Goal: Communication & Community: Answer question/provide support

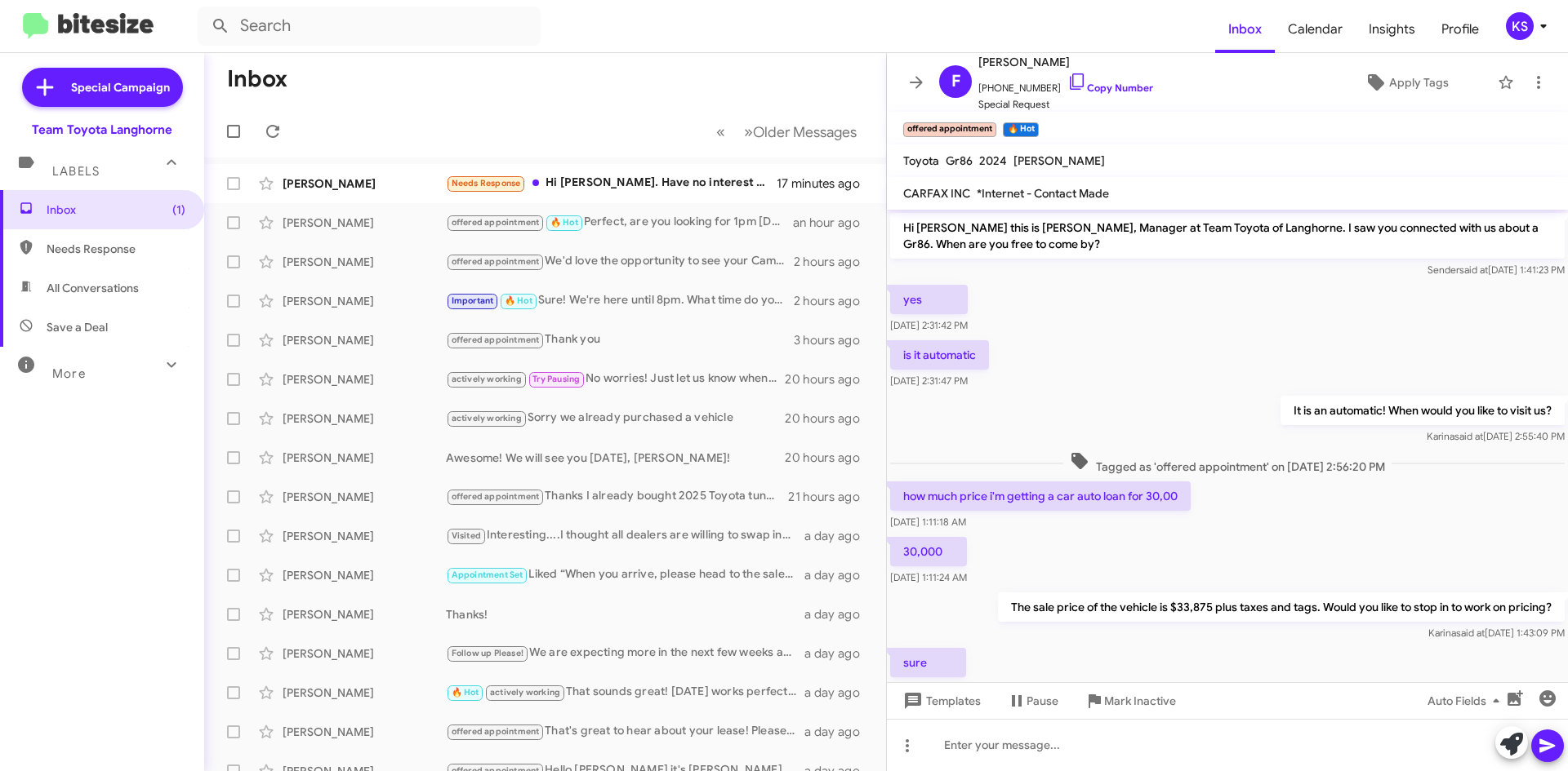
scroll to position [782, 0]
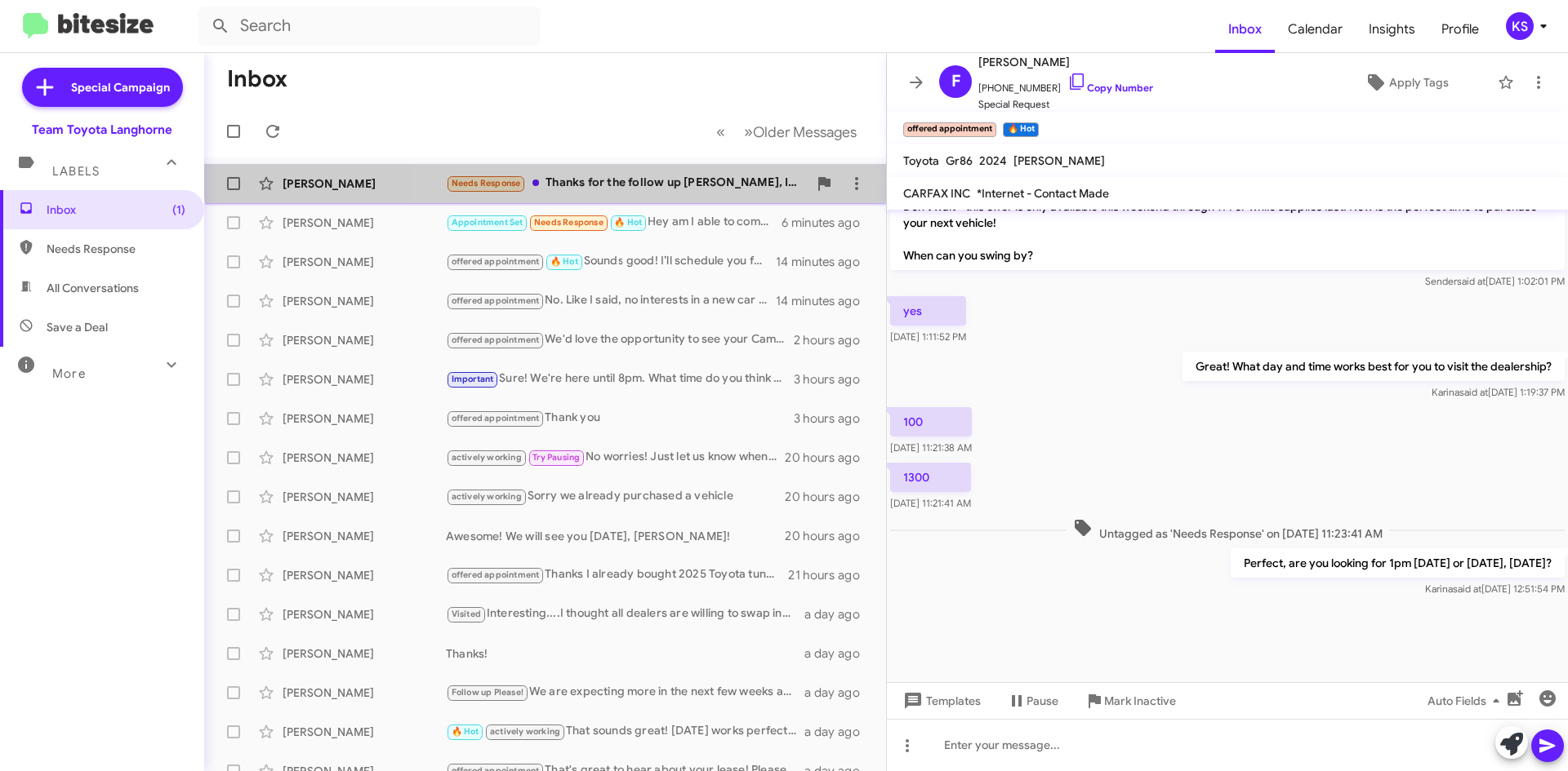
click at [669, 171] on div "[PERSON_NAME] Needs Response Thanks for the follow up [PERSON_NAME], I am looki…" at bounding box center [545, 183] width 656 height 33
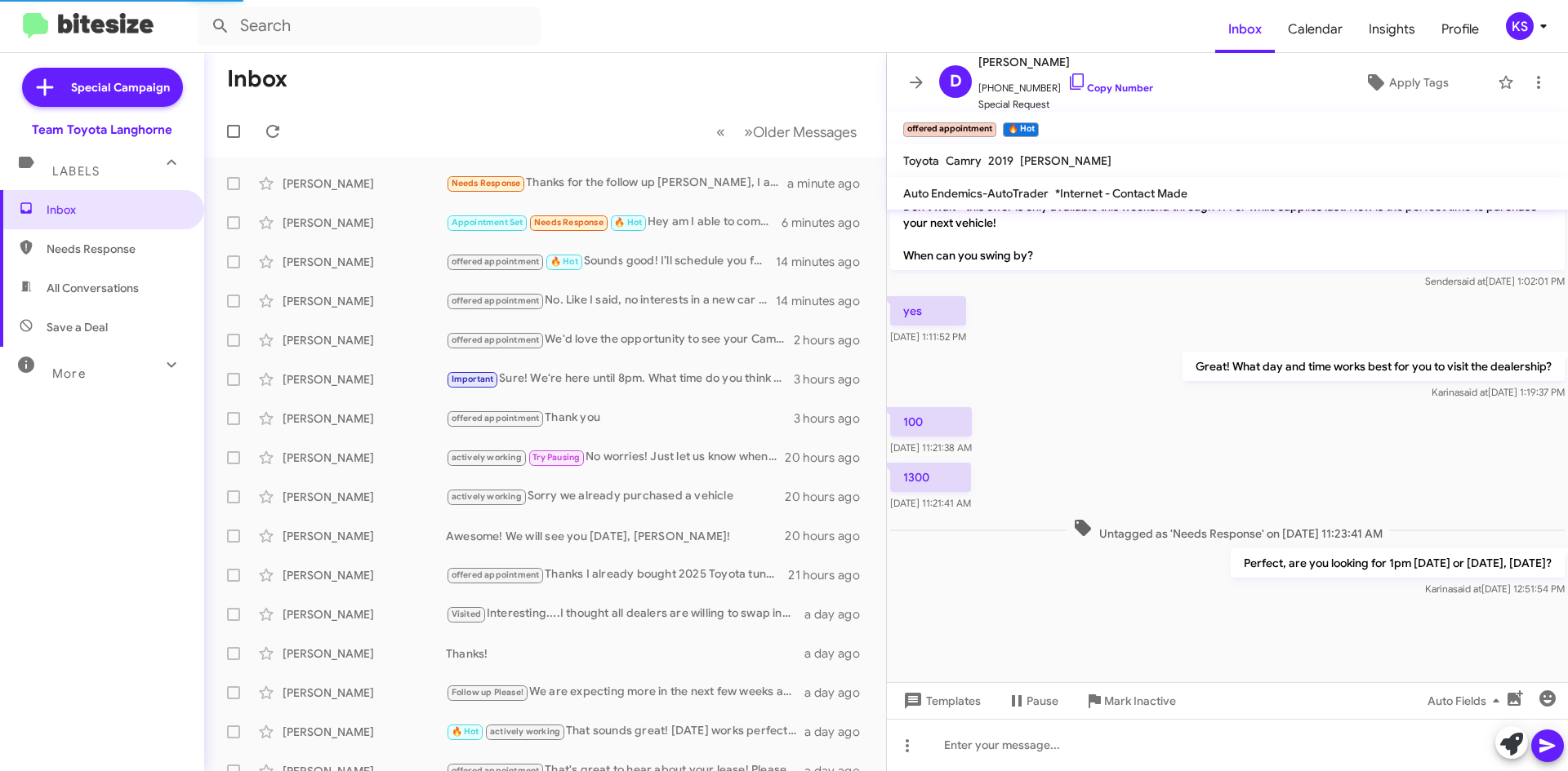
scroll to position [385, 0]
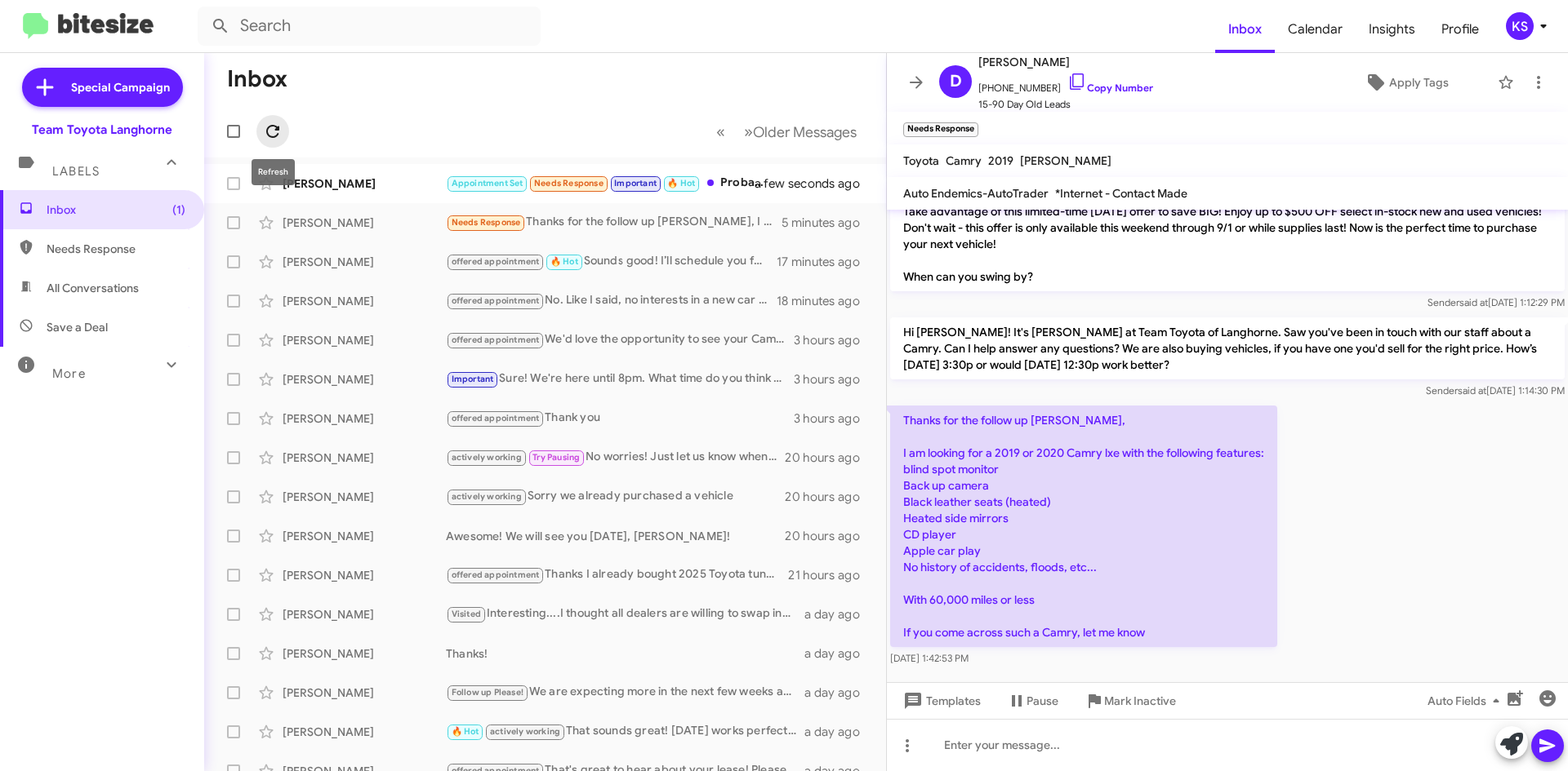
click at [281, 138] on icon at bounding box center [272, 131] width 20 height 20
click at [758, 188] on div "Appointment Set Needs Response Important 🔥 Hot Probably around noon" at bounding box center [626, 183] width 362 height 19
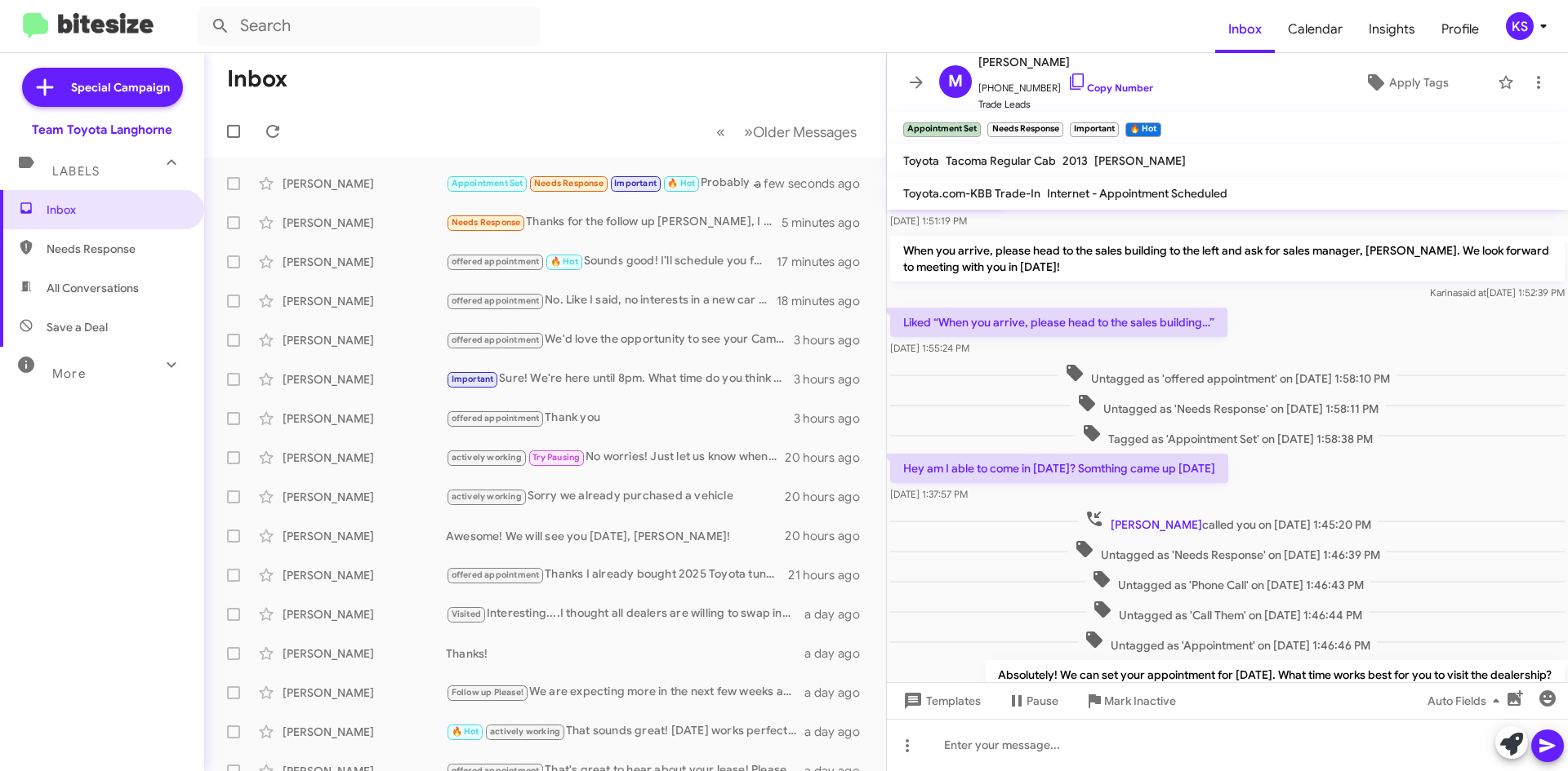
scroll to position [497, 0]
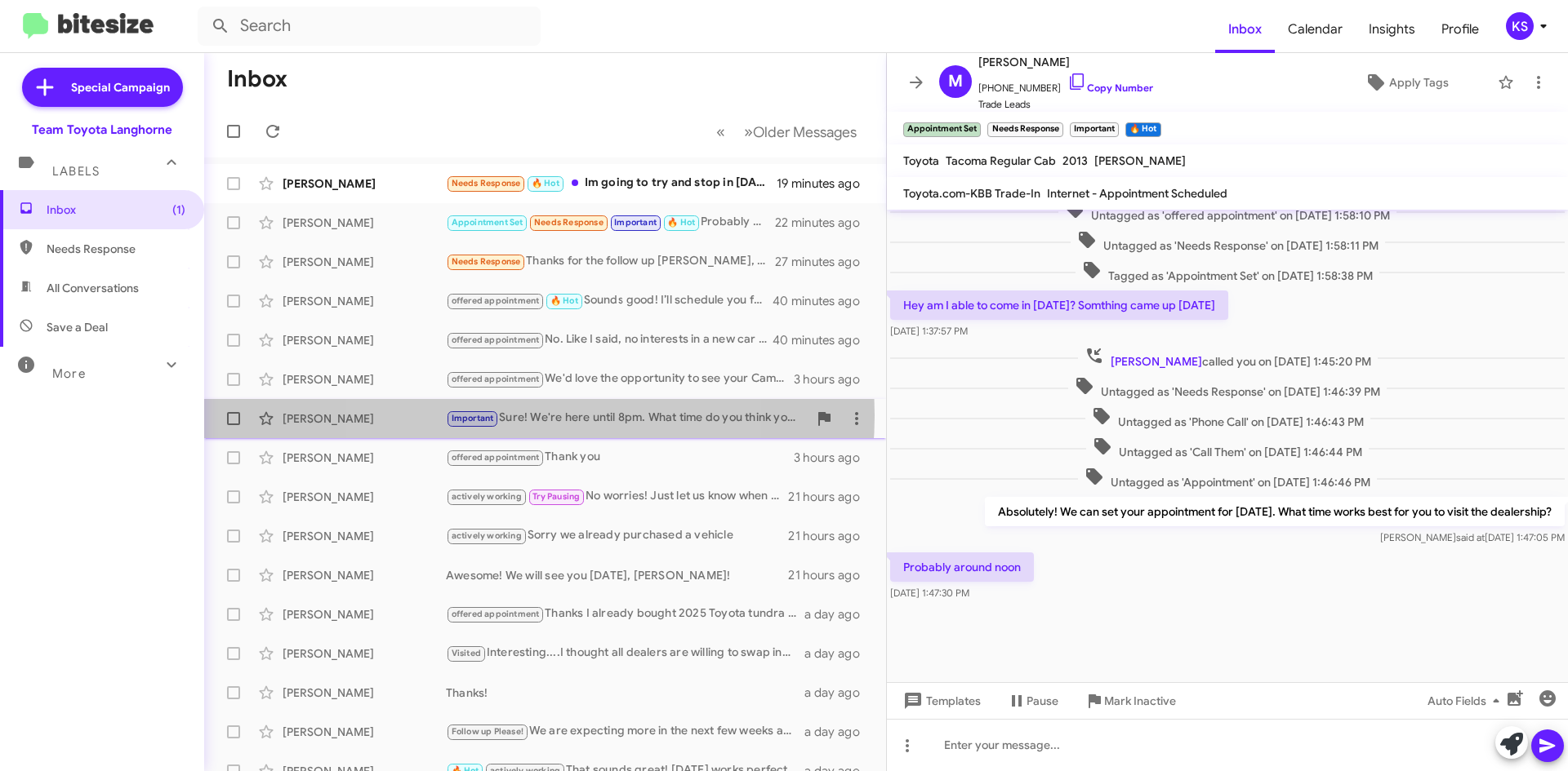
click at [506, 415] on div "Important Sure! We're here until 8pm. What time do you think you can make it in…" at bounding box center [626, 418] width 362 height 19
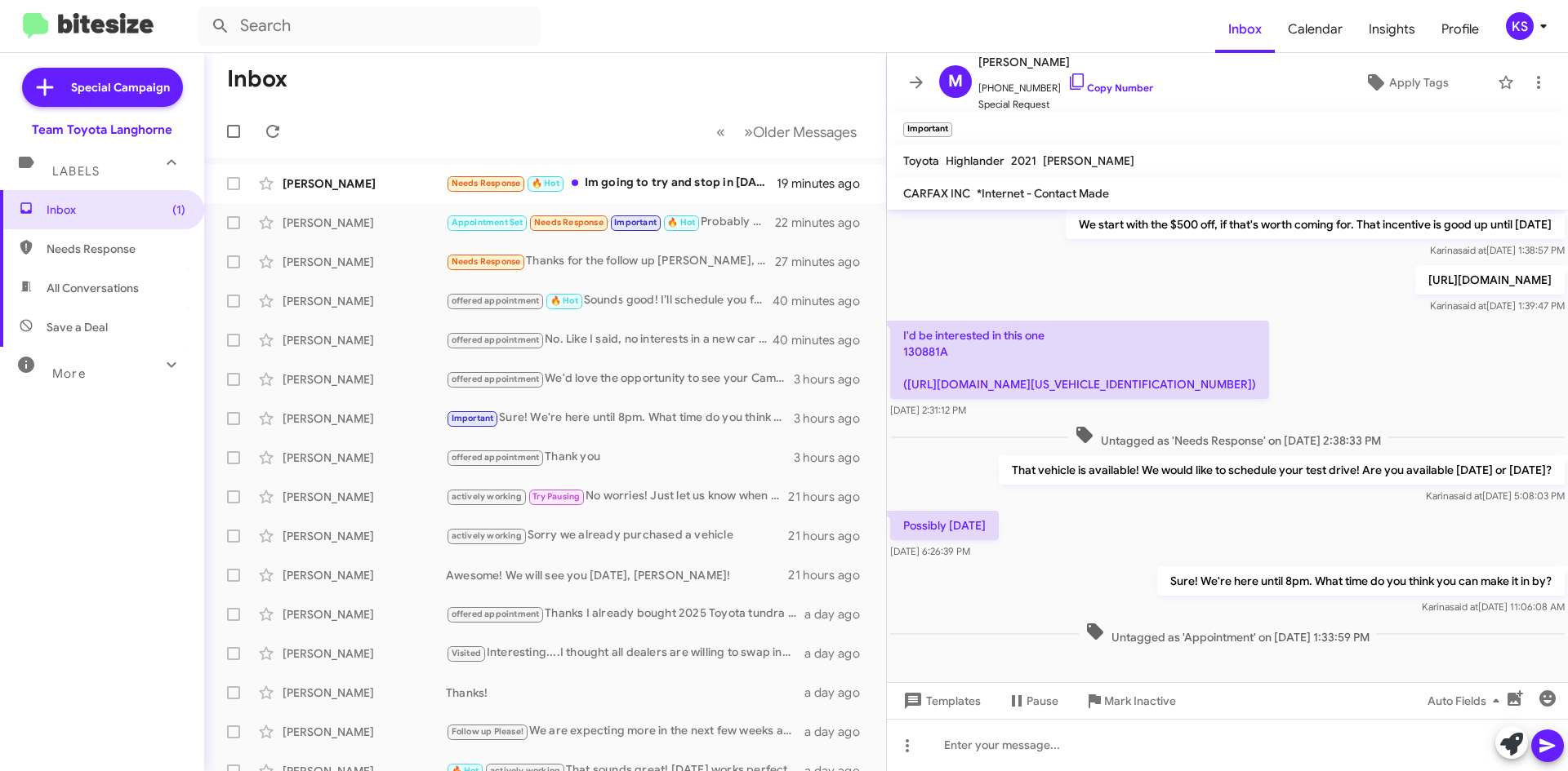
scroll to position [637, 0]
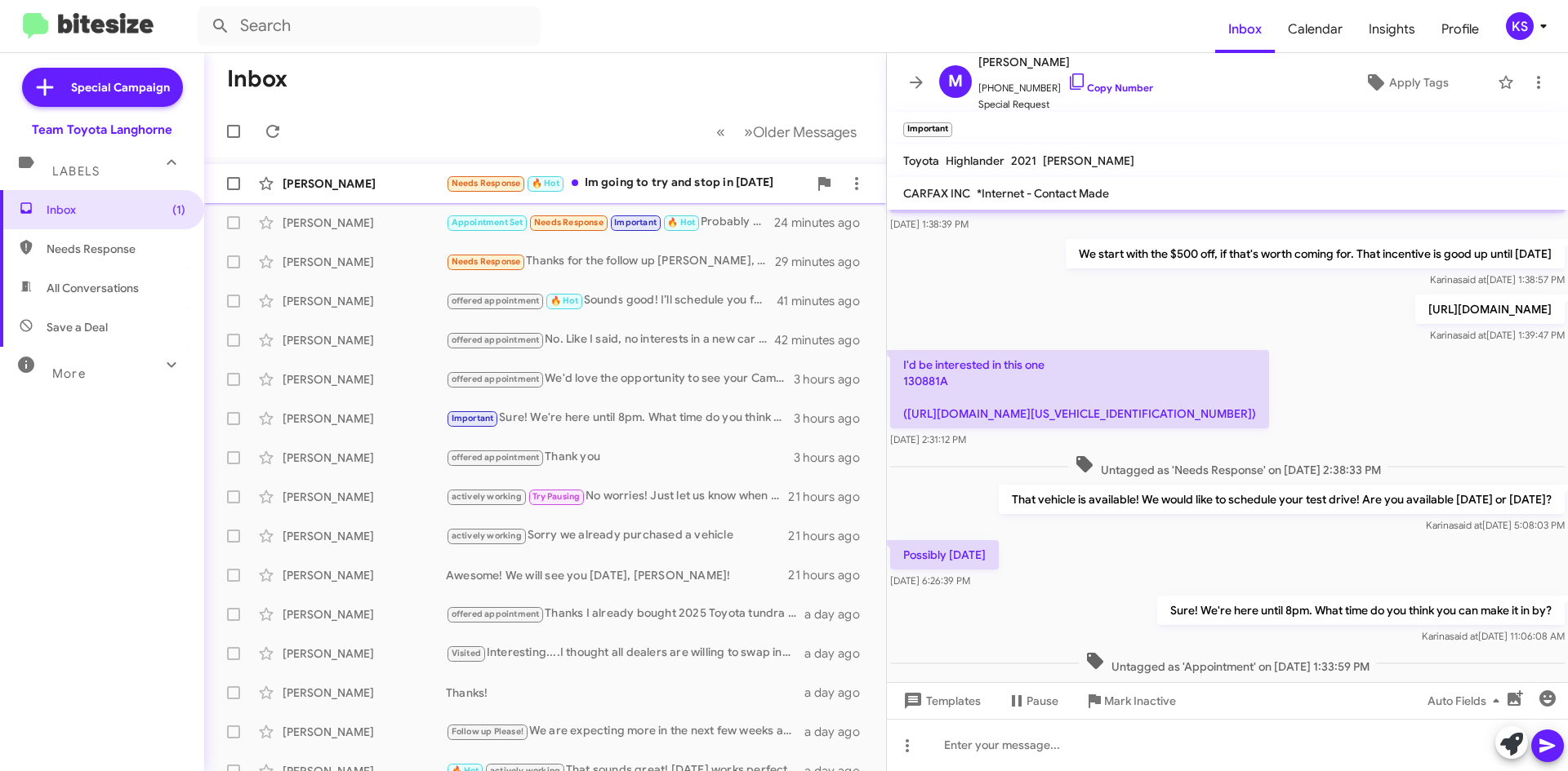
click at [685, 191] on div "Needs Response 🔥 Hot Im going to try and stop in [DATE]" at bounding box center [626, 183] width 362 height 19
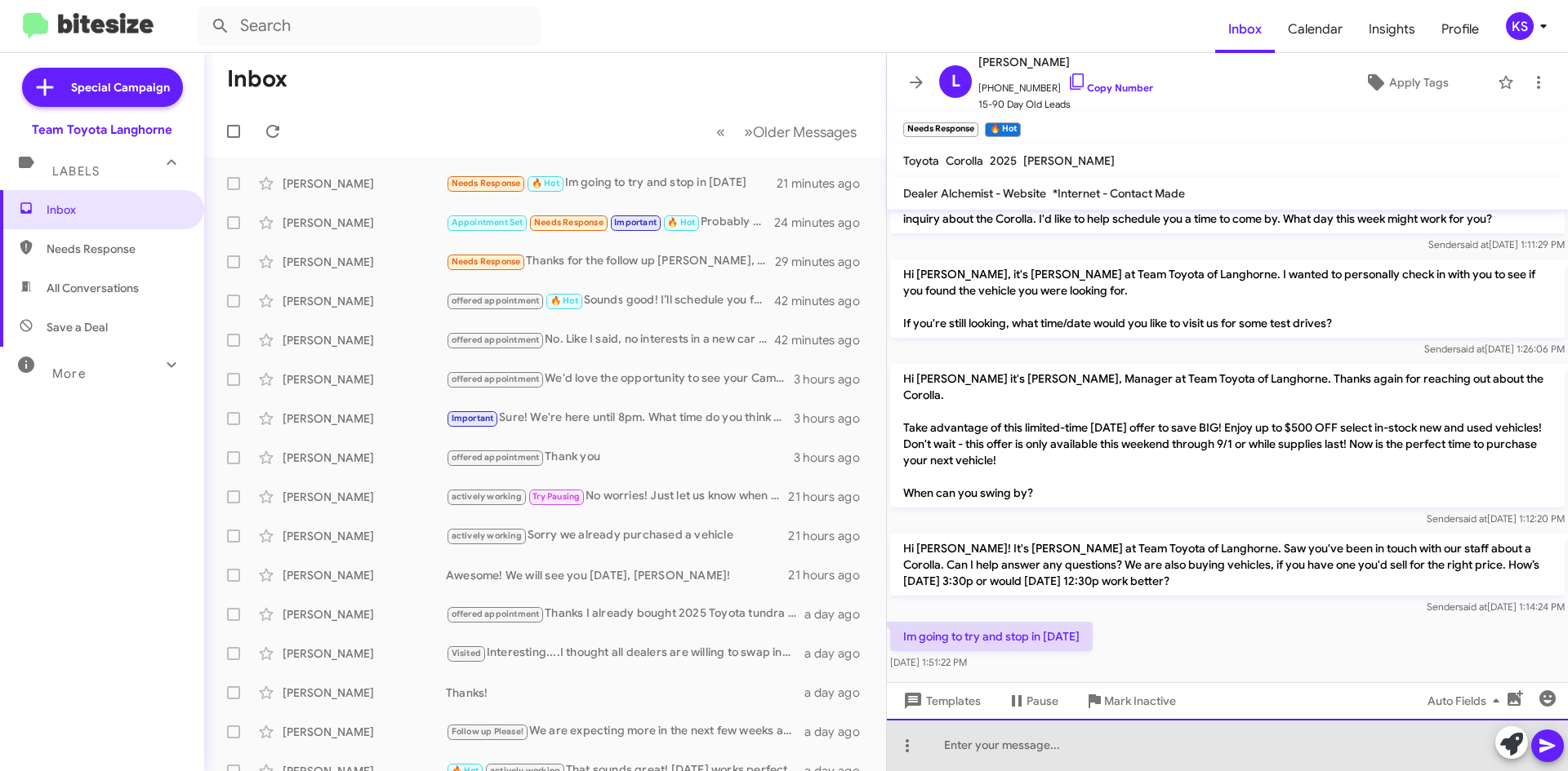
click at [1088, 744] on div at bounding box center [1226, 745] width 681 height 52
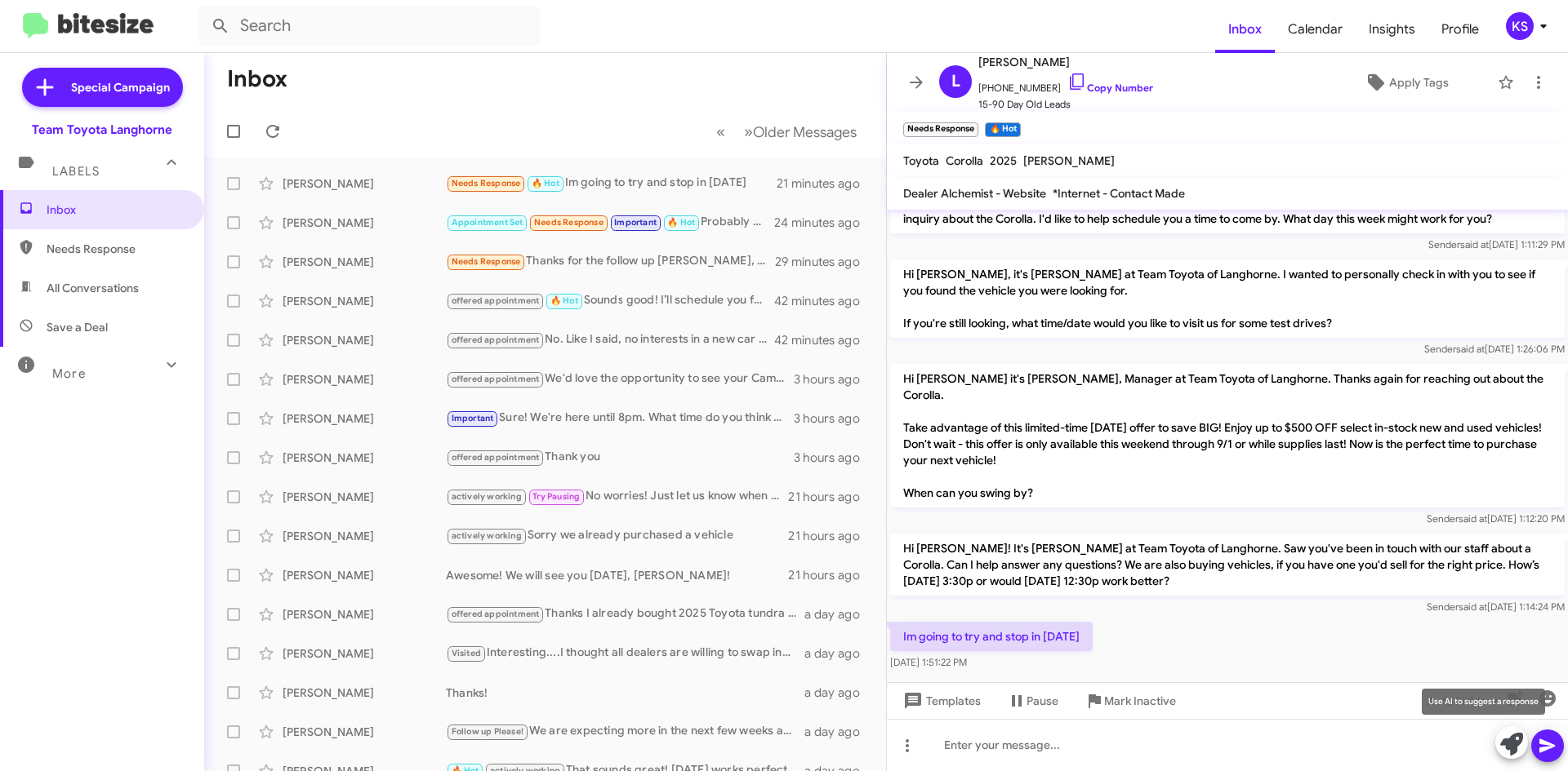
click at [1514, 737] on icon at bounding box center [1511, 745] width 23 height 23
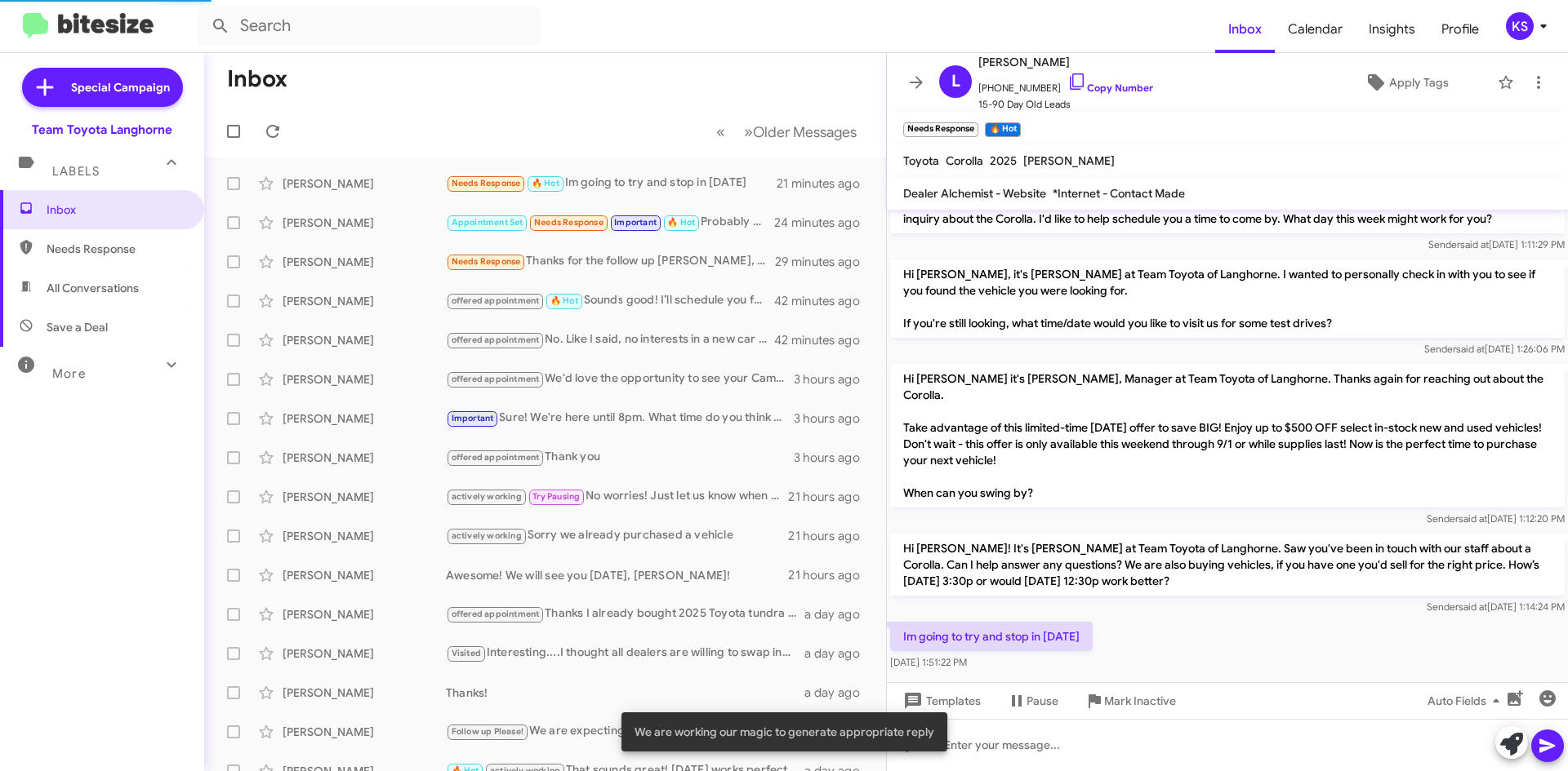
scroll to position [209, 0]
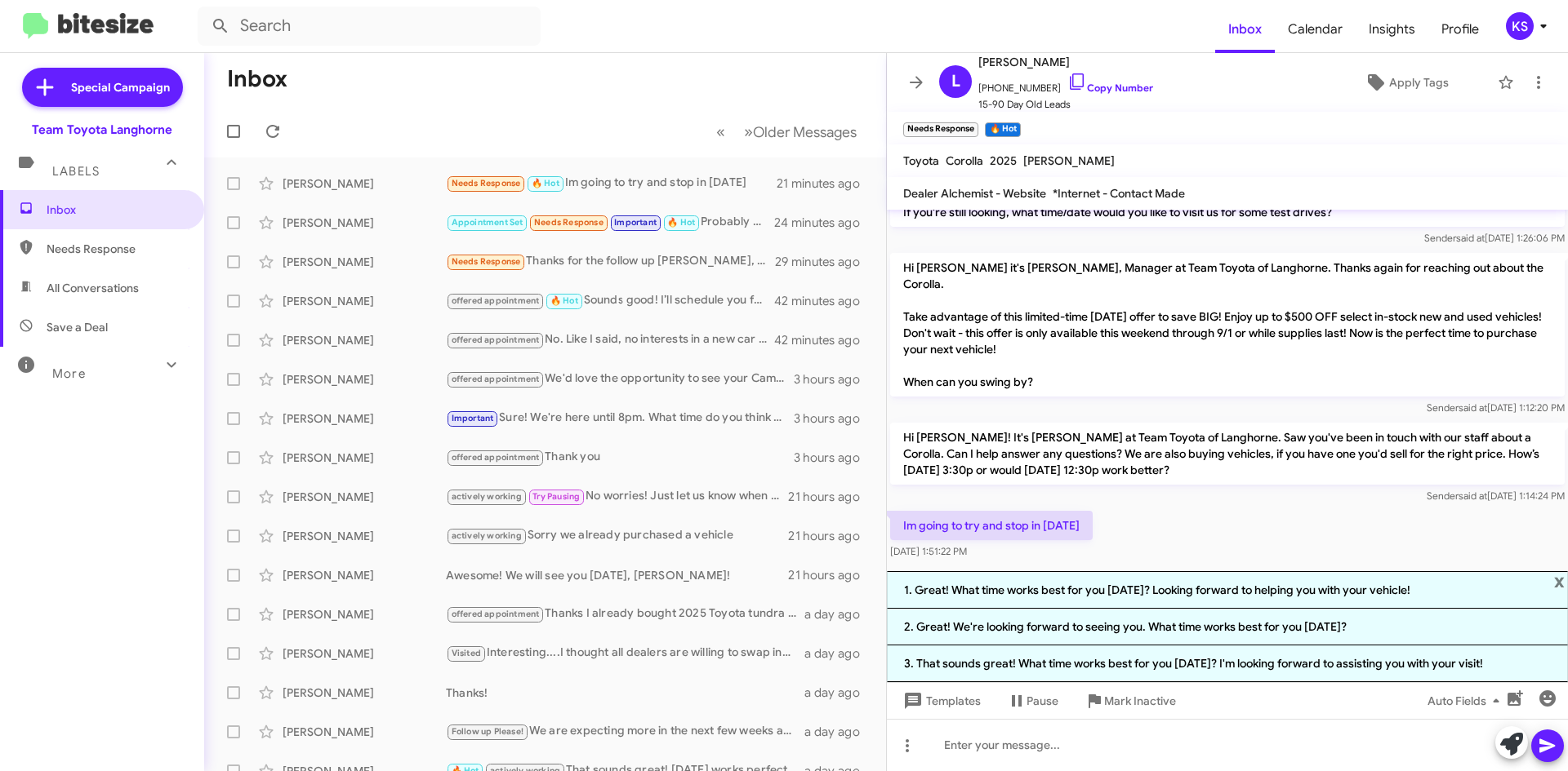
click at [960, 632] on li "2. Great! We're looking forward to seeing you. What time works best for you [DA…" at bounding box center [1226, 627] width 681 height 37
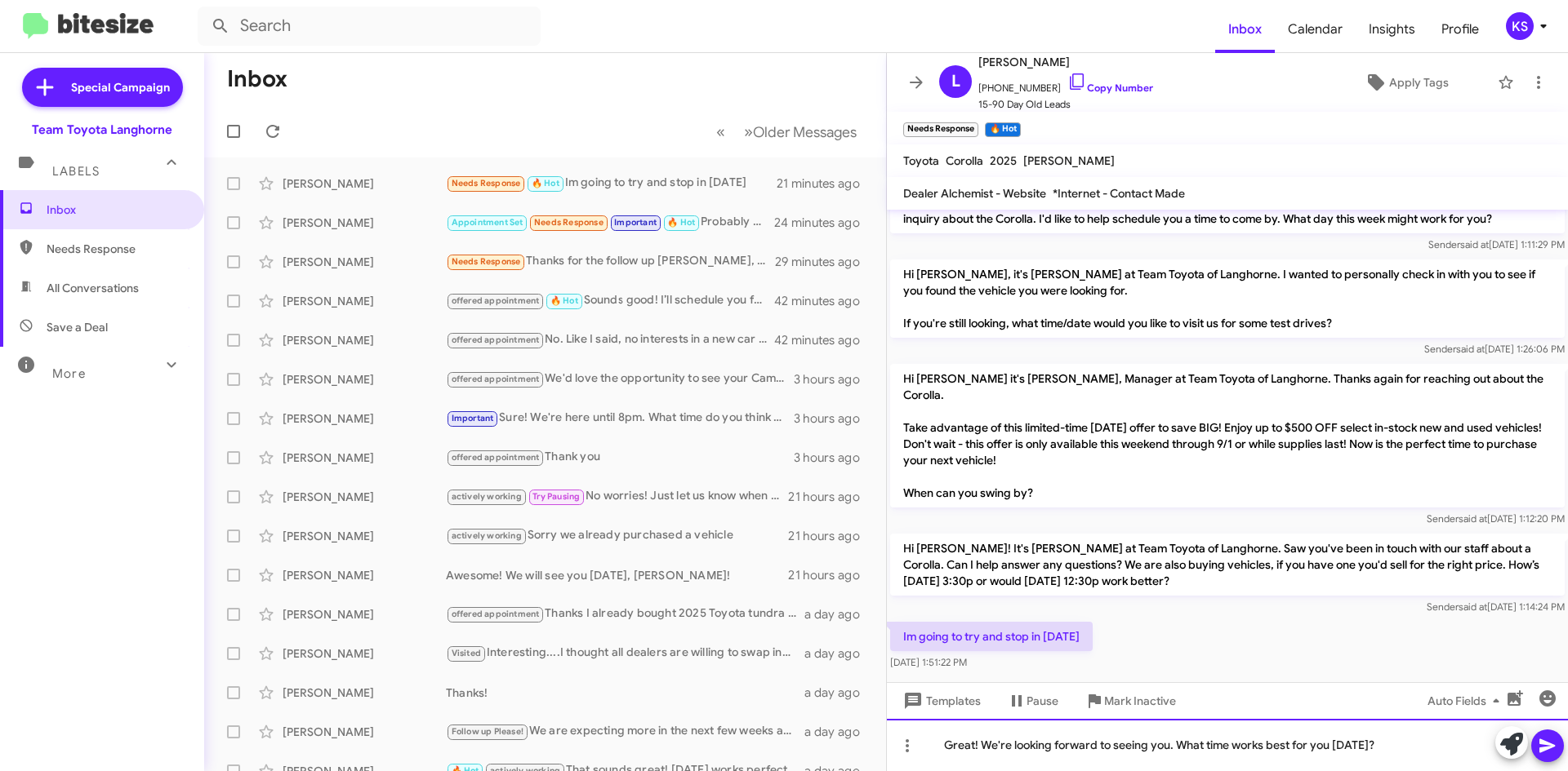
click at [1406, 744] on div "Great! We're looking forward to seeing you. What time works best for you [DATE]?" at bounding box center [1226, 745] width 681 height 52
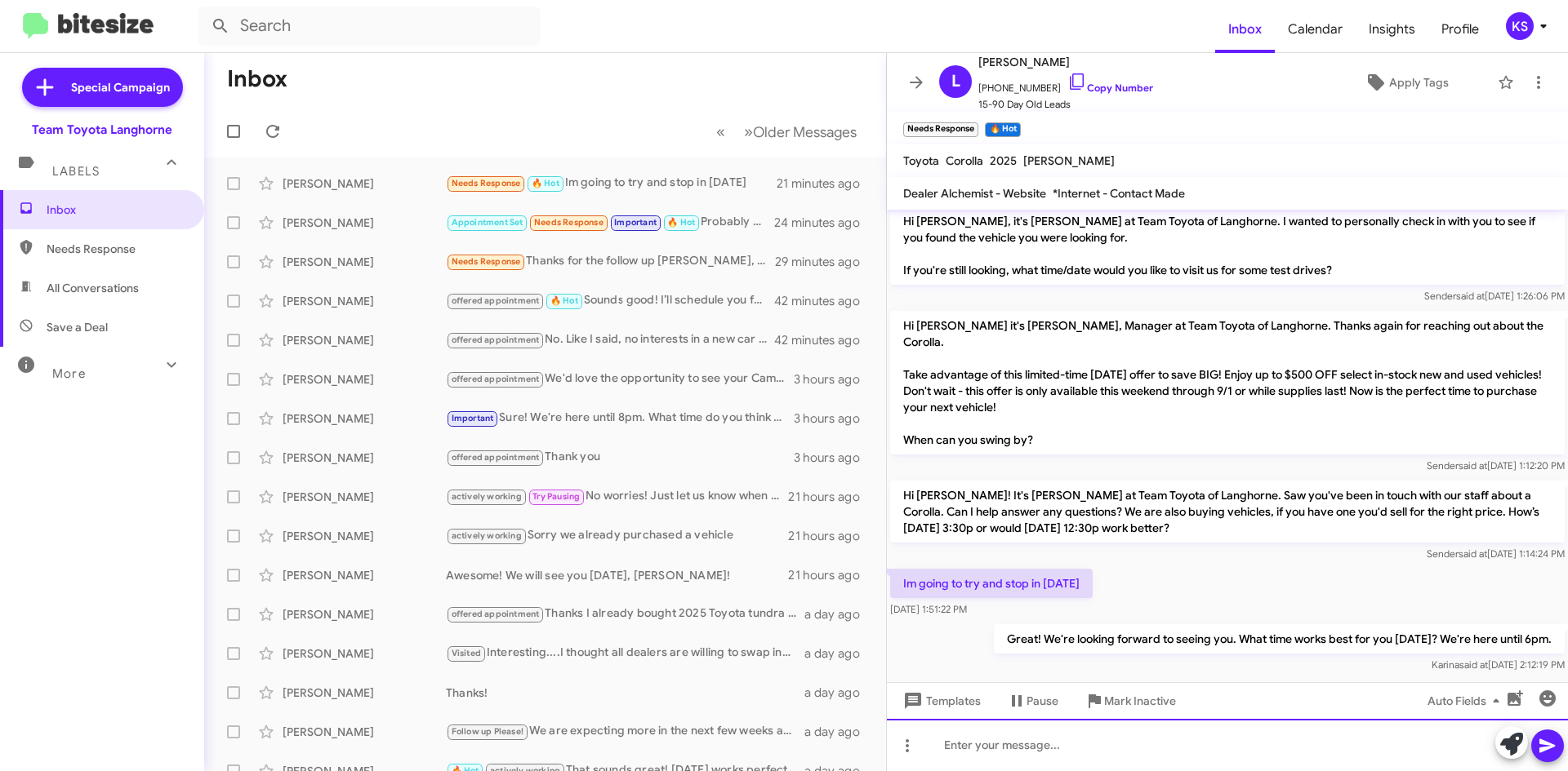
scroll to position [157, 0]
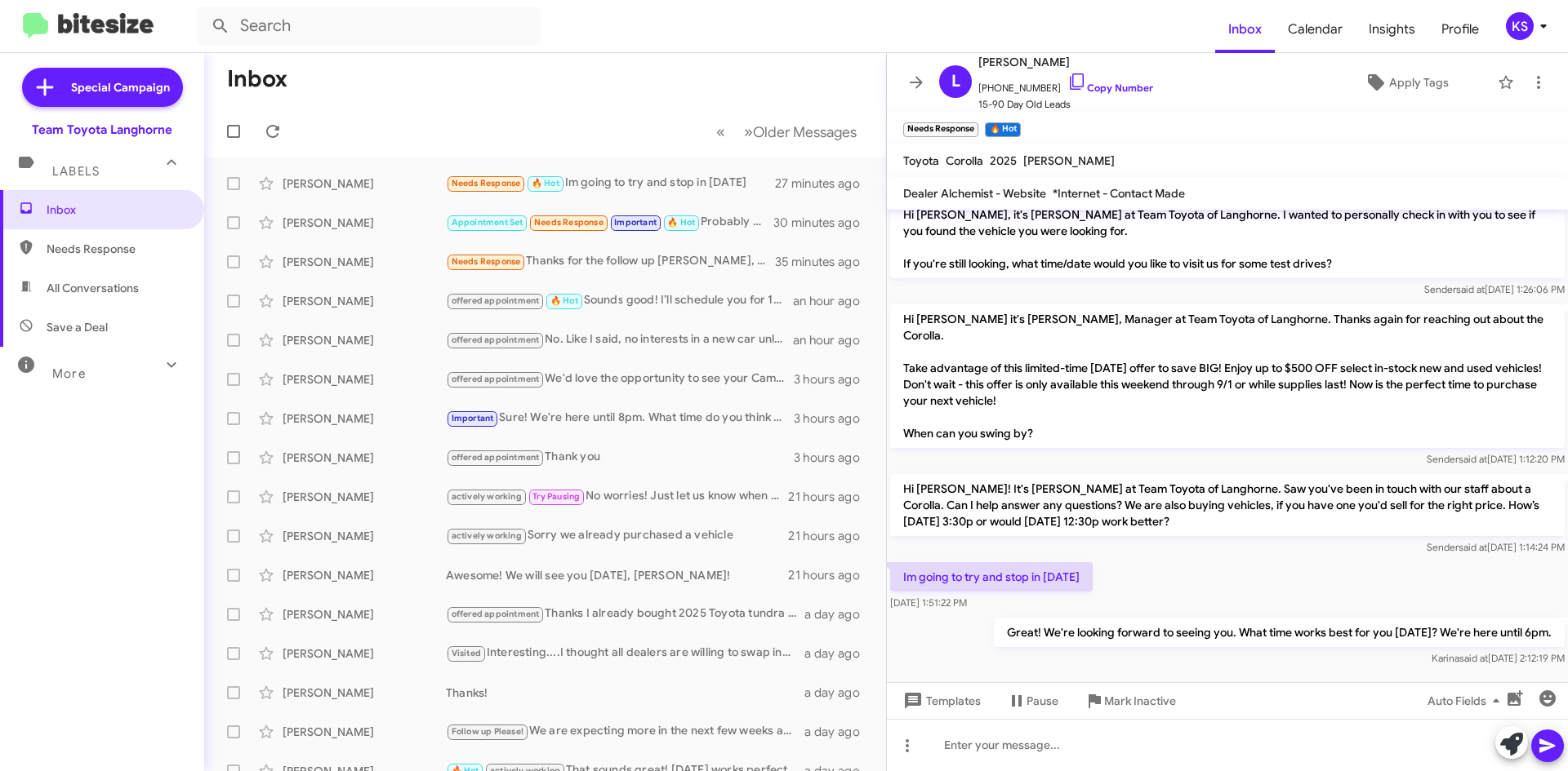
click at [264, 111] on mat-toolbar-row "« Previous » Next Older Messages" at bounding box center [545, 131] width 682 height 52
click at [270, 121] on button at bounding box center [273, 131] width 33 height 33
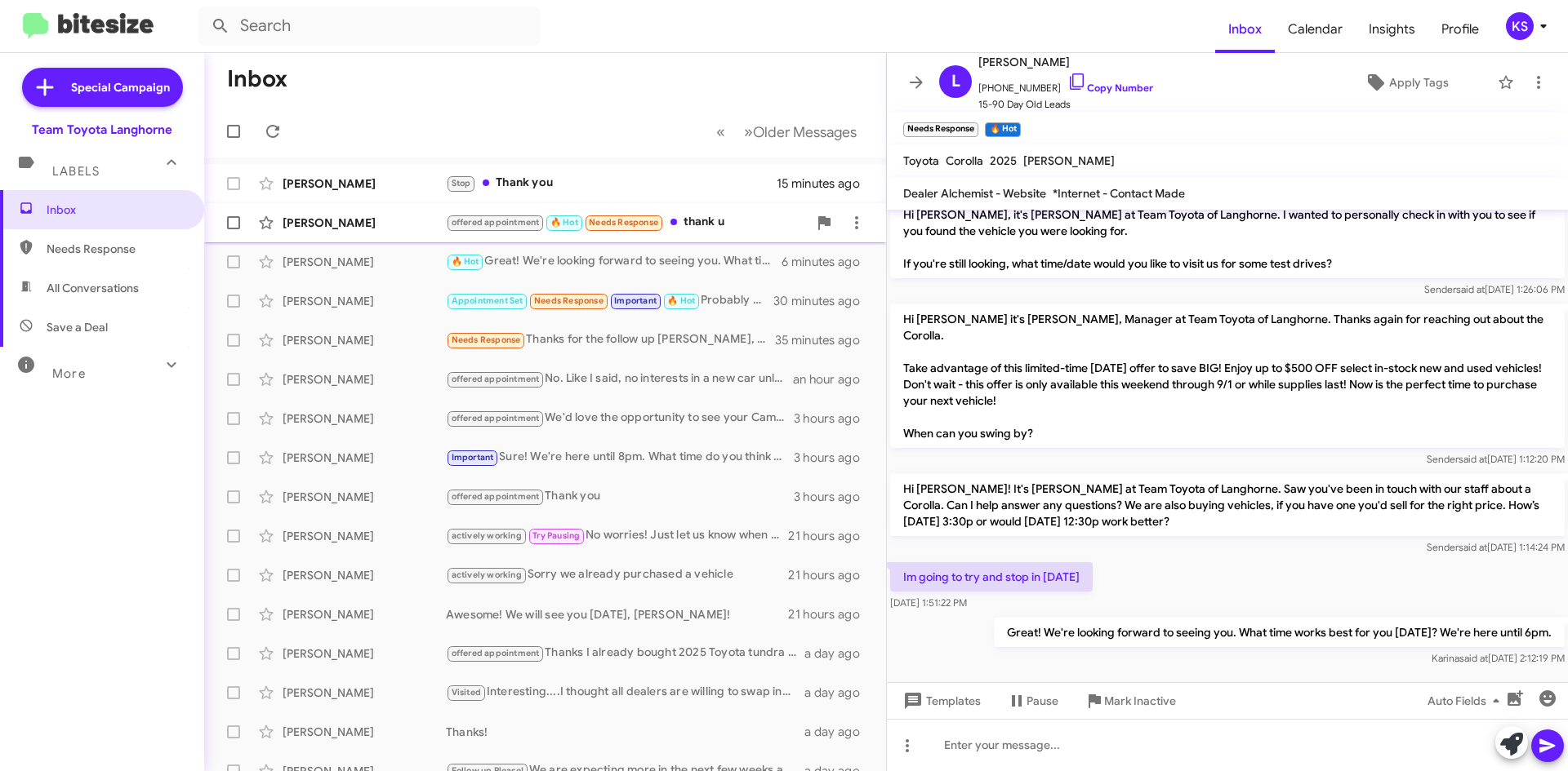
click at [717, 231] on div "offered appointment 🔥 Hot Needs Response thank u" at bounding box center [626, 223] width 362 height 19
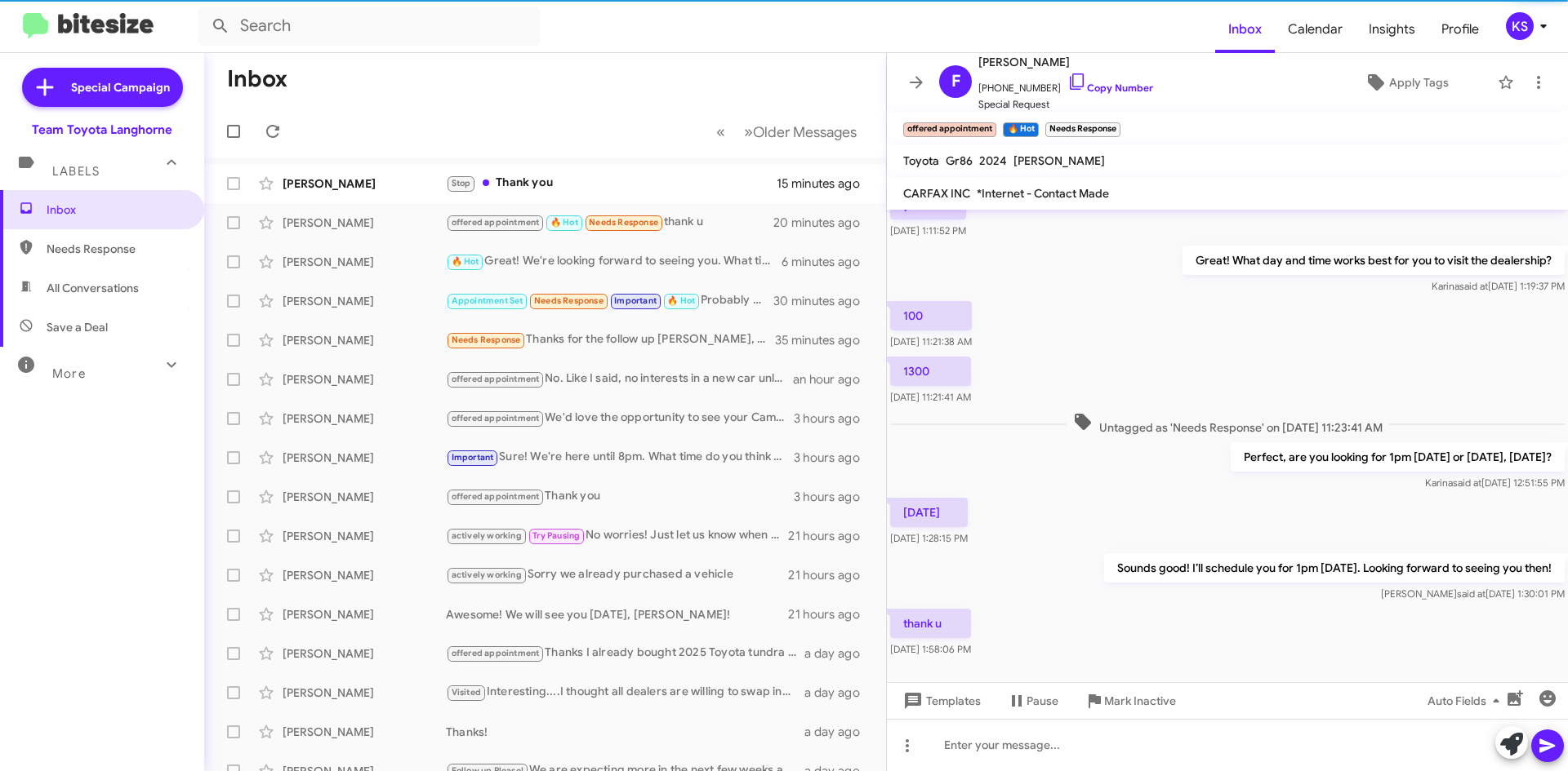
scroll to position [962, 0]
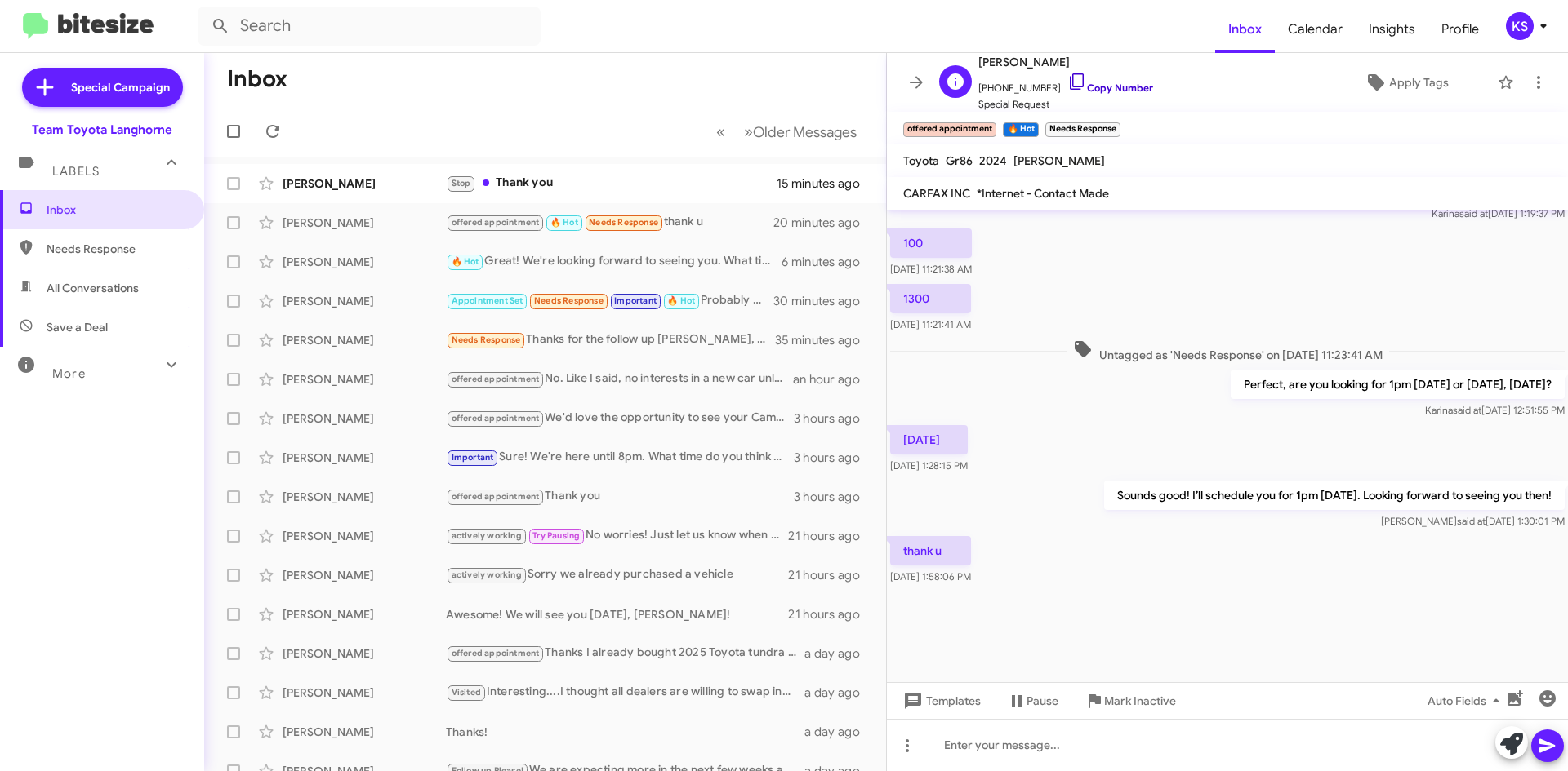
click at [1070, 75] on icon at bounding box center [1076, 81] width 14 height 16
click at [53, 599] on div "Inbox Needs Response All Conversations Save a Deal More Important 🔥 Hot Appoint…" at bounding box center [102, 422] width 204 height 462
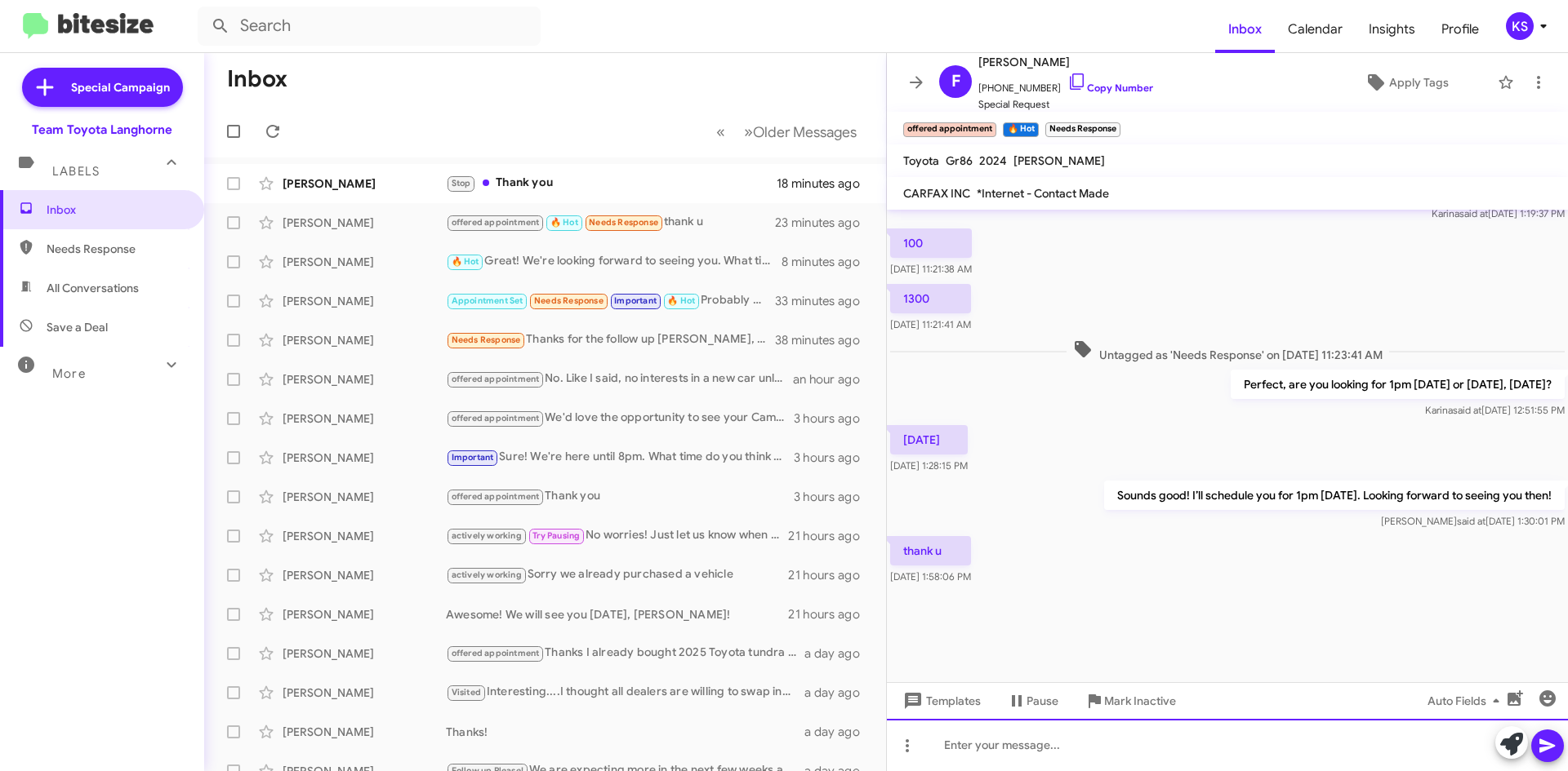
click at [1109, 742] on div at bounding box center [1226, 745] width 681 height 52
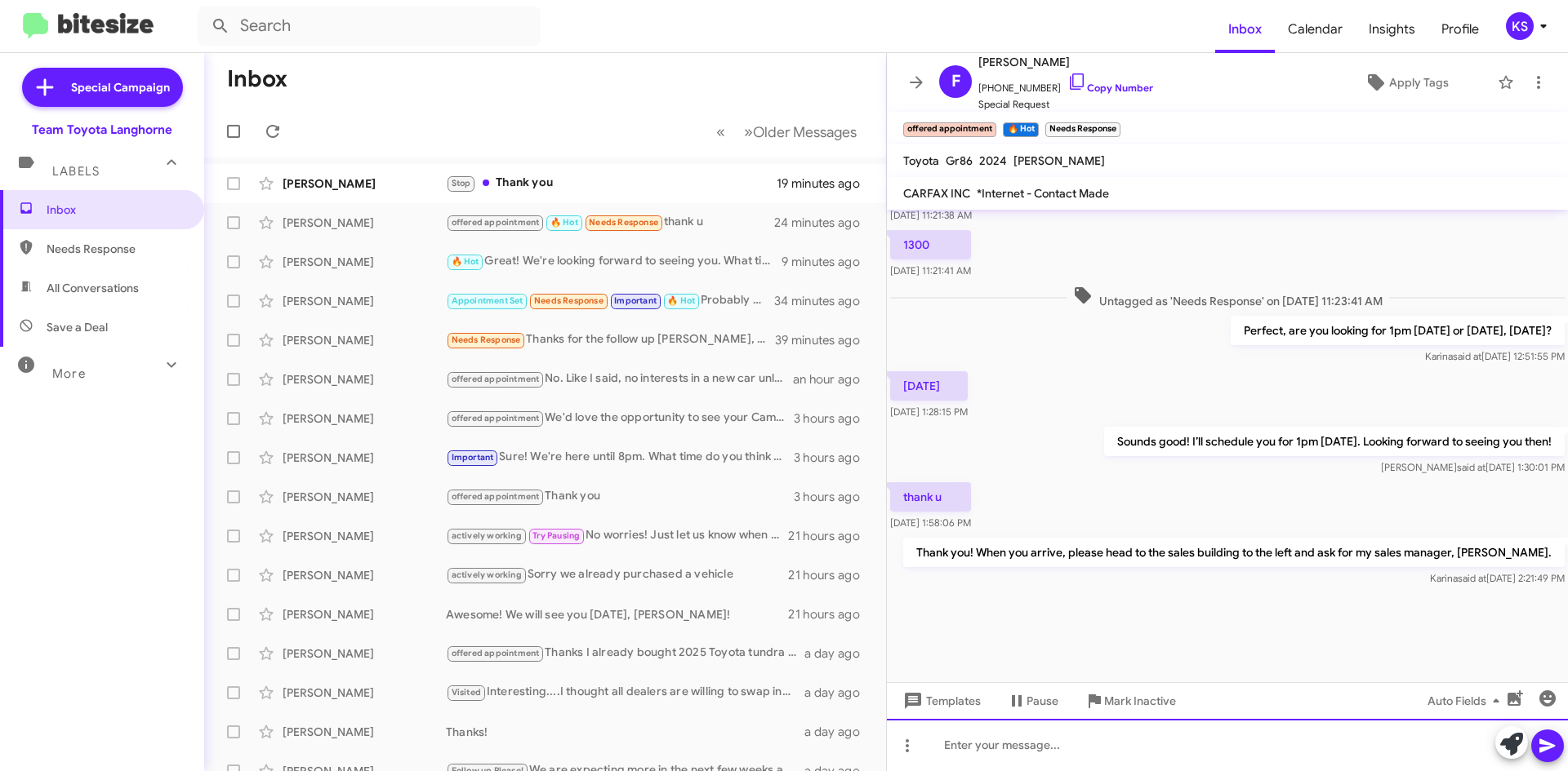
scroll to position [1021, 0]
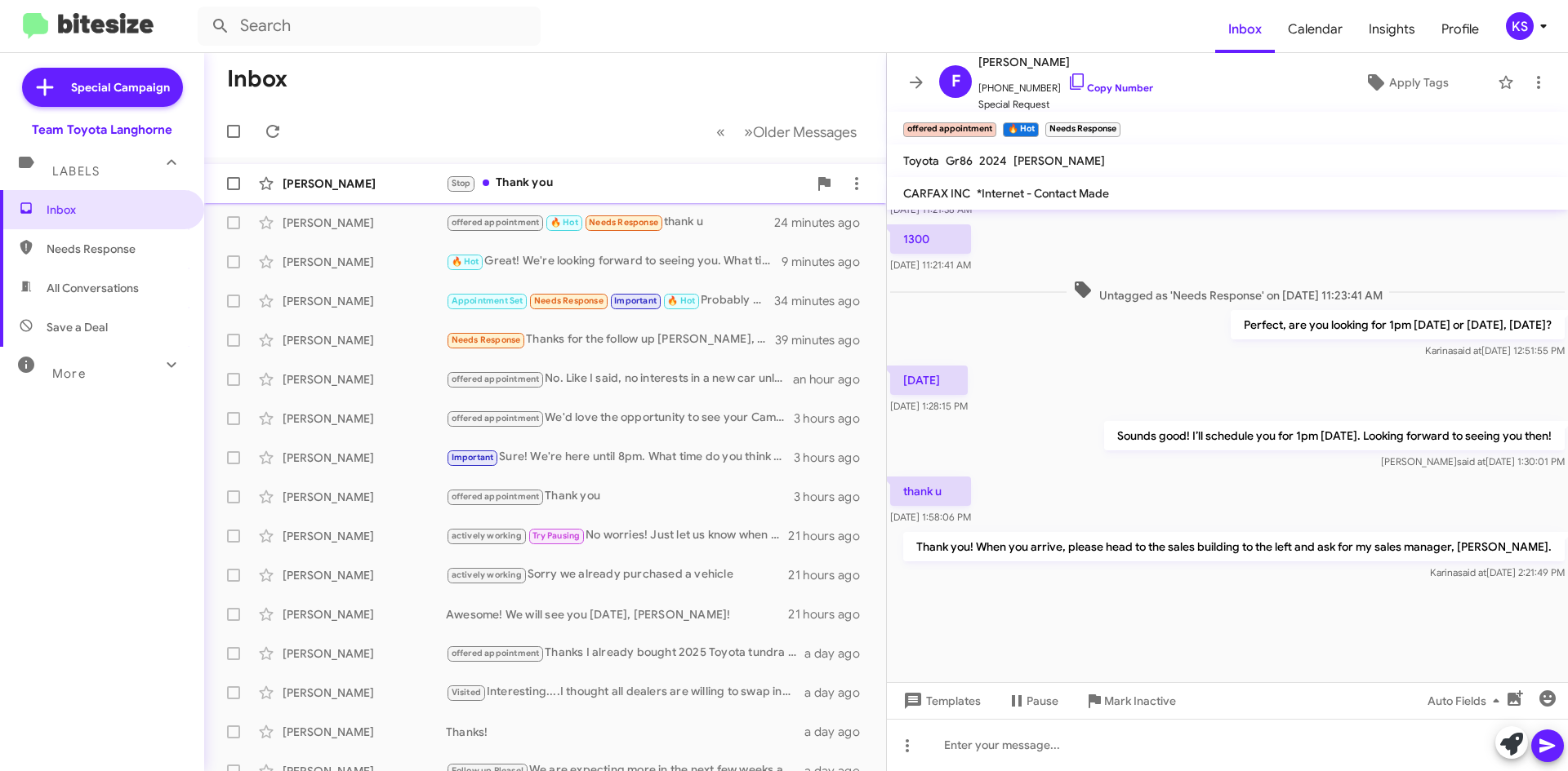
click at [570, 180] on div "Stop Thank you" at bounding box center [626, 183] width 362 height 19
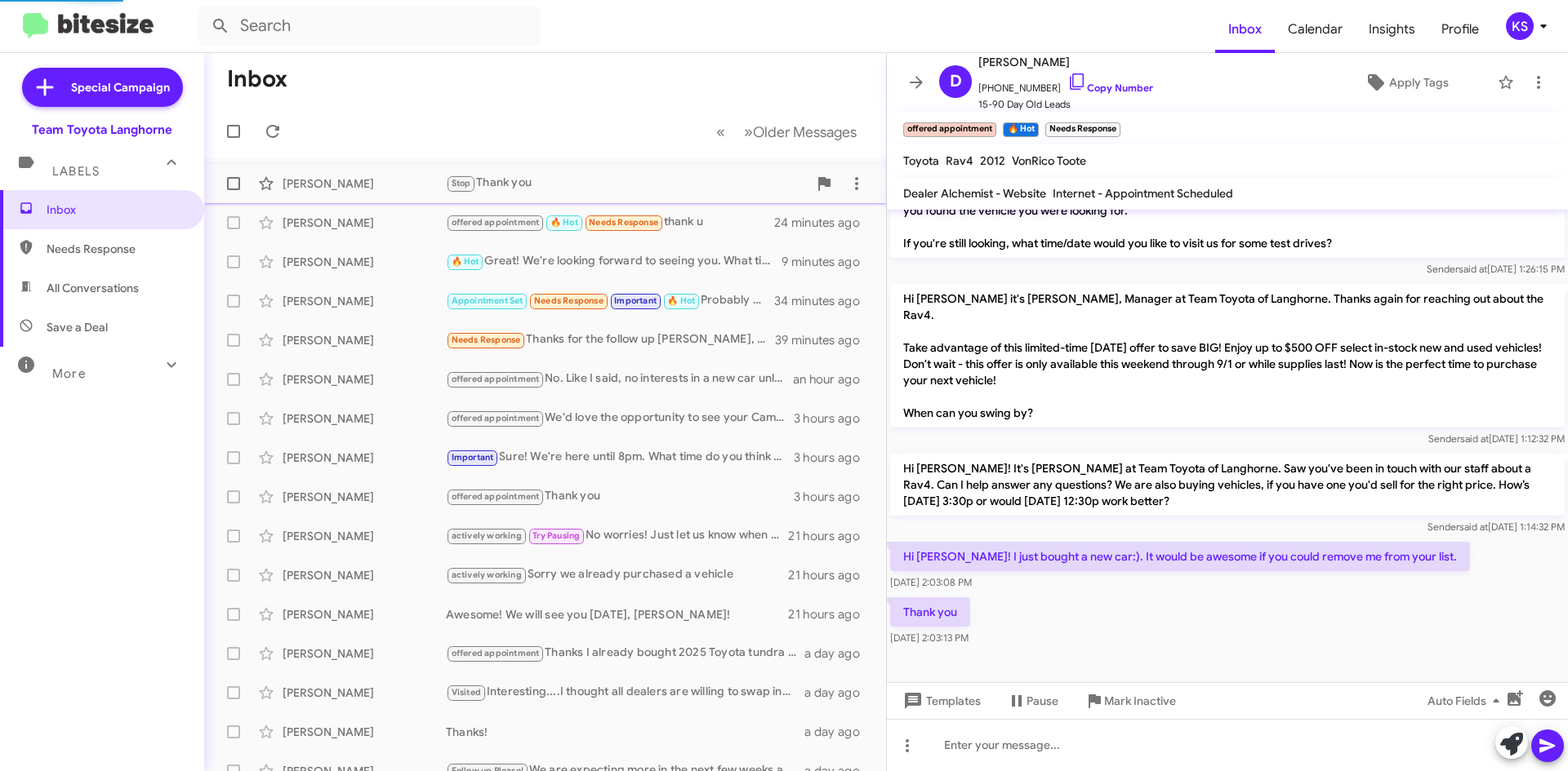
scroll to position [232, 0]
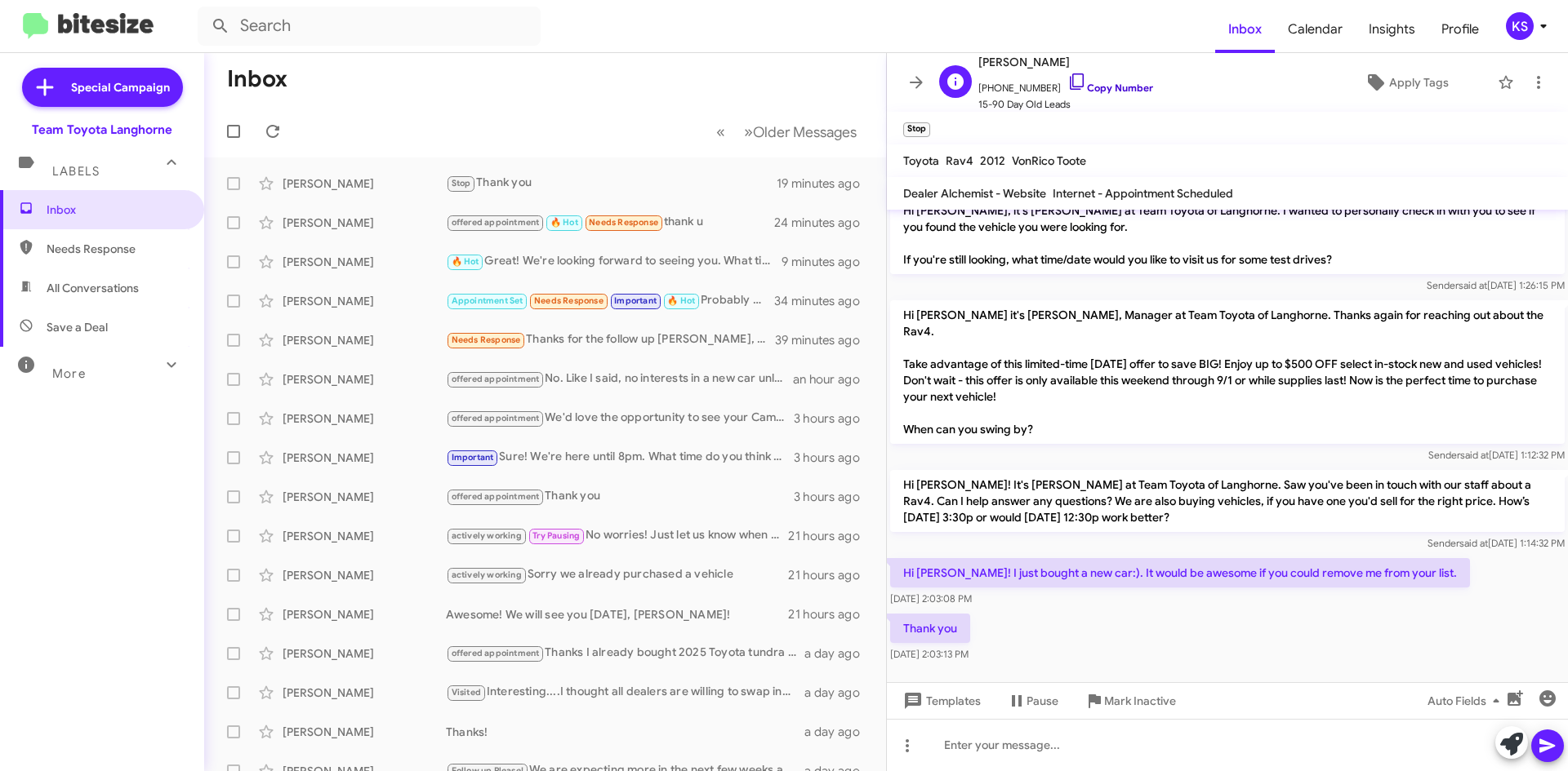
click at [1073, 87] on link "Copy Number" at bounding box center [1109, 87] width 86 height 12
click at [726, 301] on div "Appointment Set Needs Response Important 🔥 Hot Probably around noon" at bounding box center [626, 301] width 362 height 19
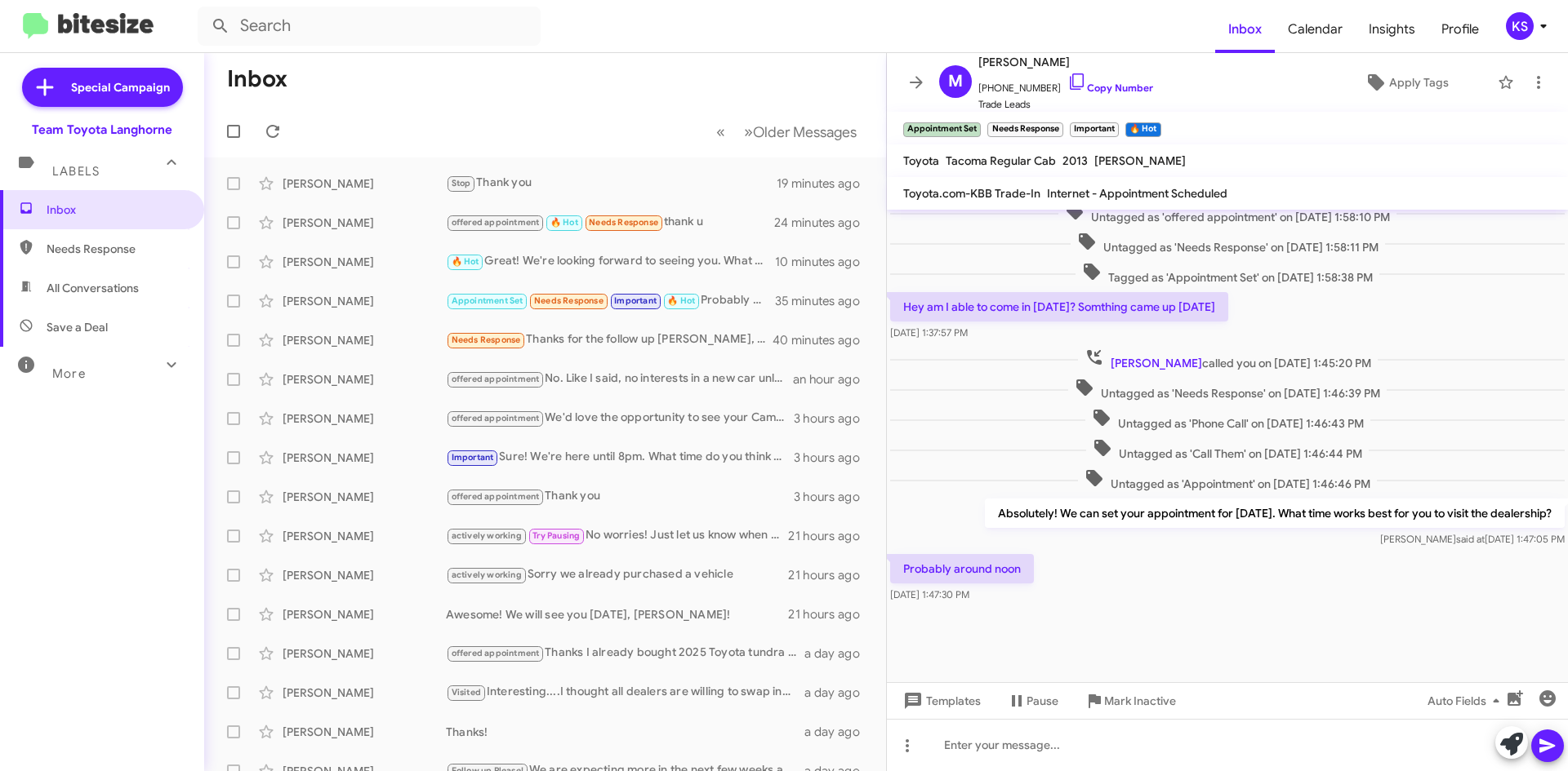
scroll to position [497, 0]
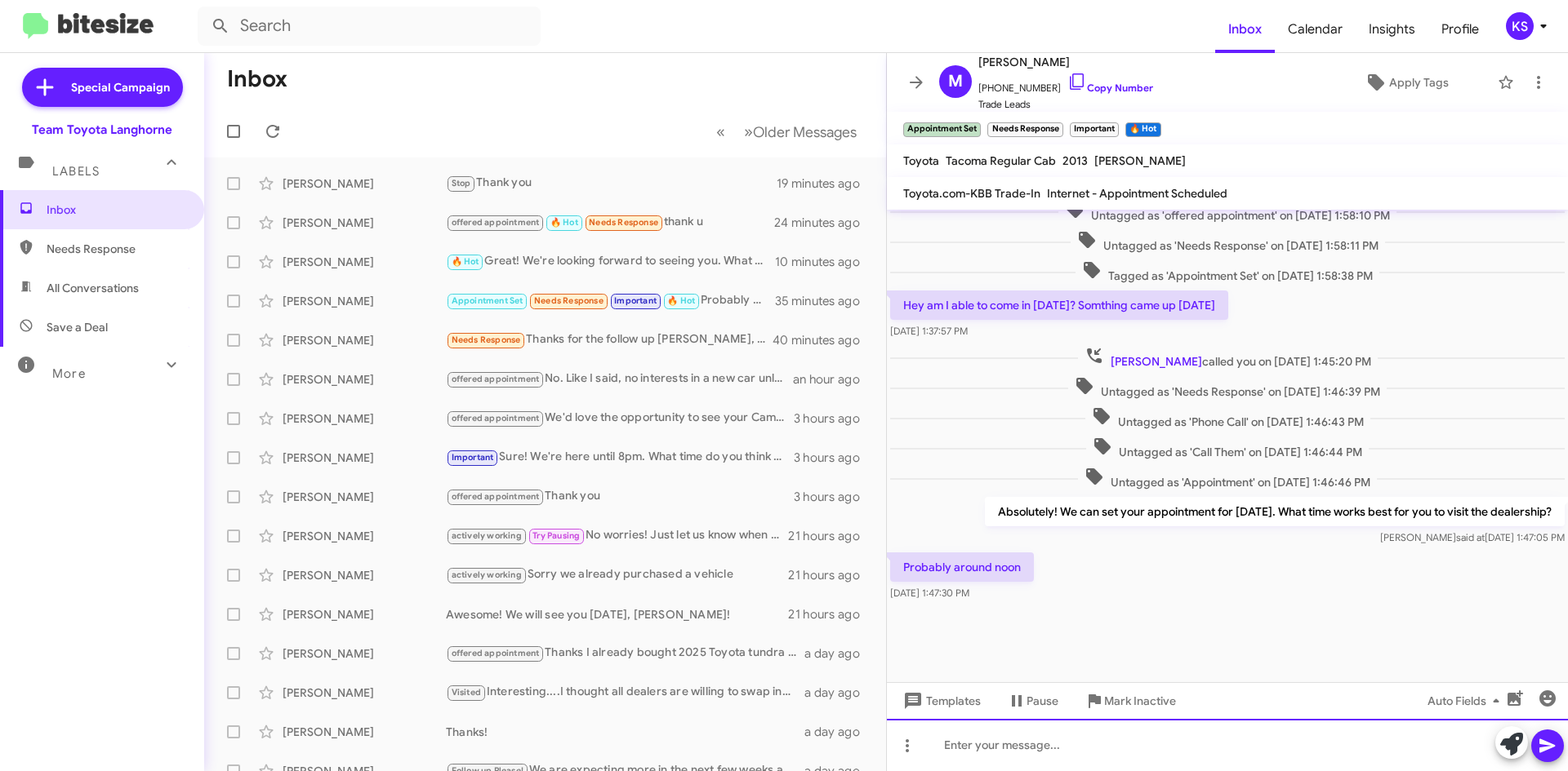
click at [1061, 746] on div at bounding box center [1226, 745] width 681 height 52
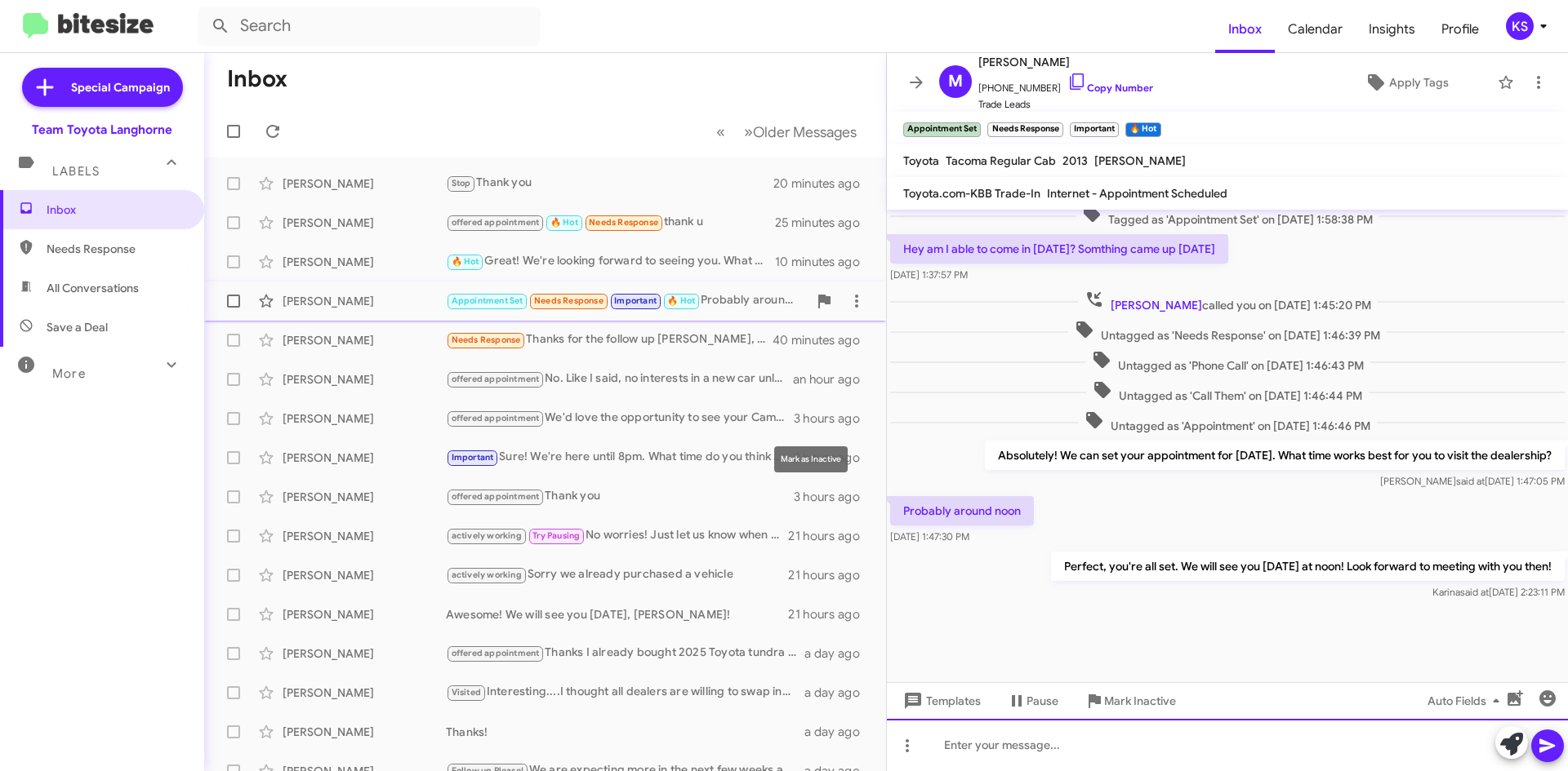
scroll to position [557, 0]
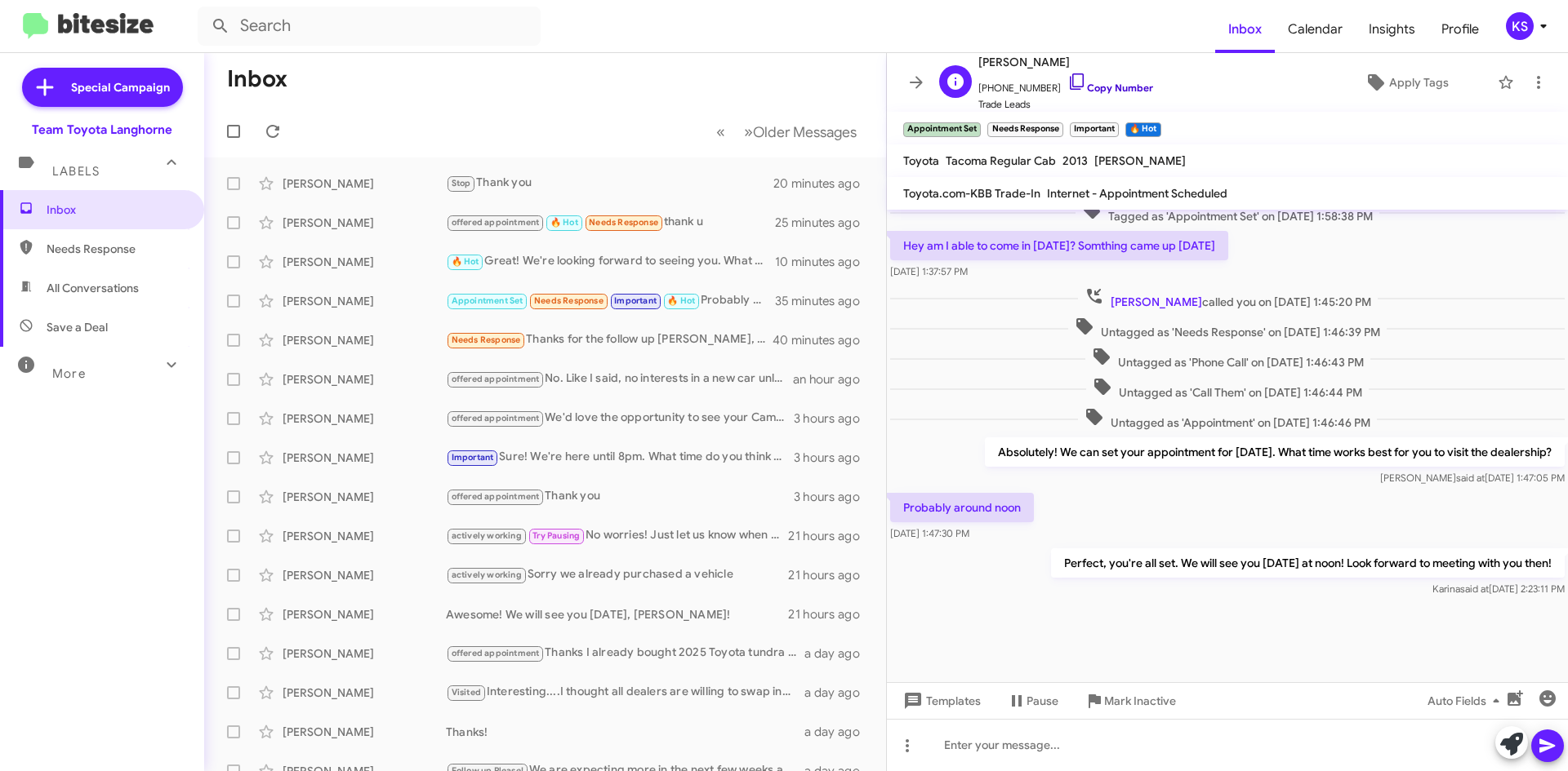
click at [1067, 86] on icon at bounding box center [1076, 81] width 20 height 20
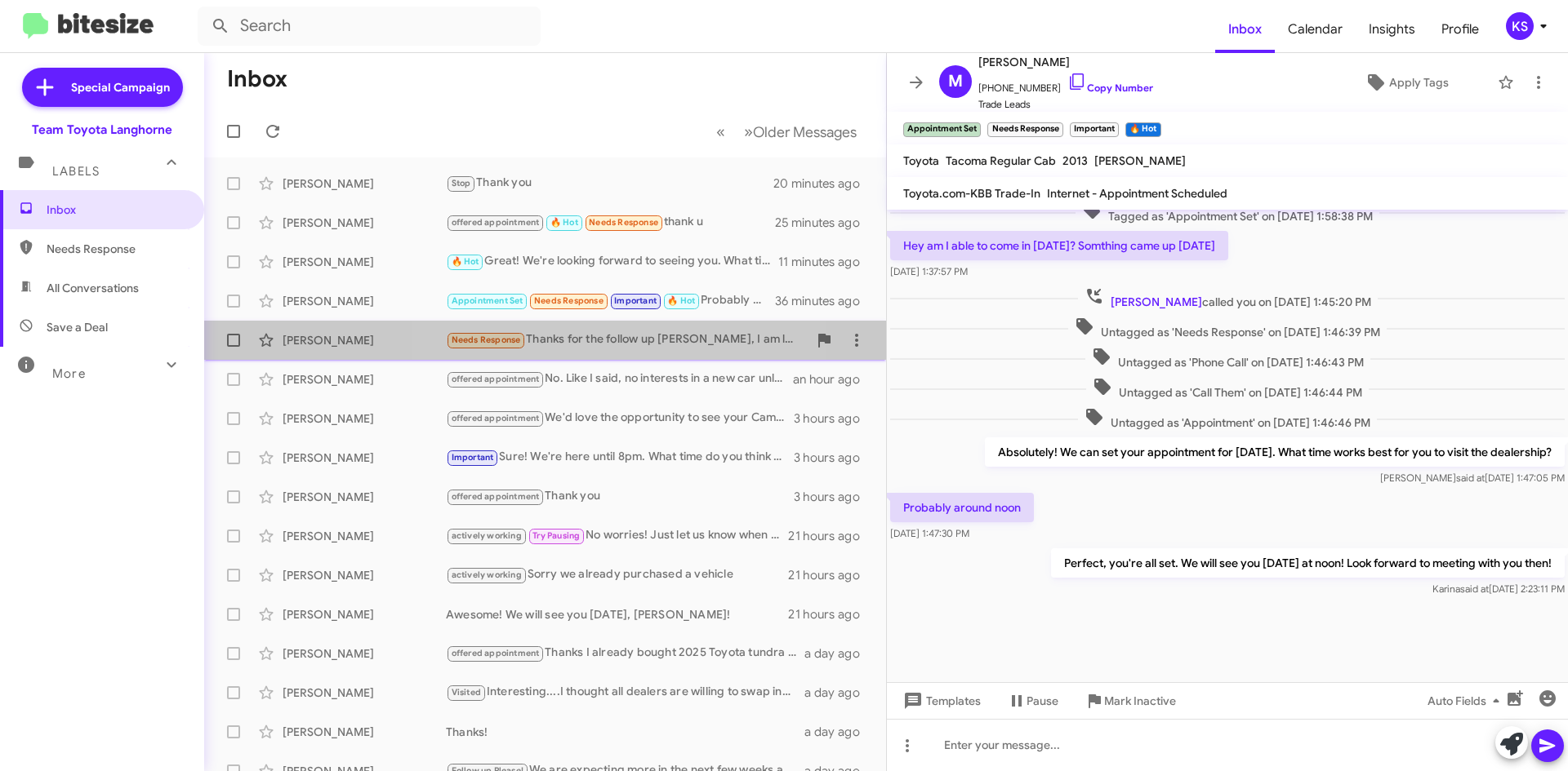
click at [609, 344] on div "Needs Response Thanks for the follow up [PERSON_NAME], I am looking for a 2019 …" at bounding box center [626, 340] width 362 height 19
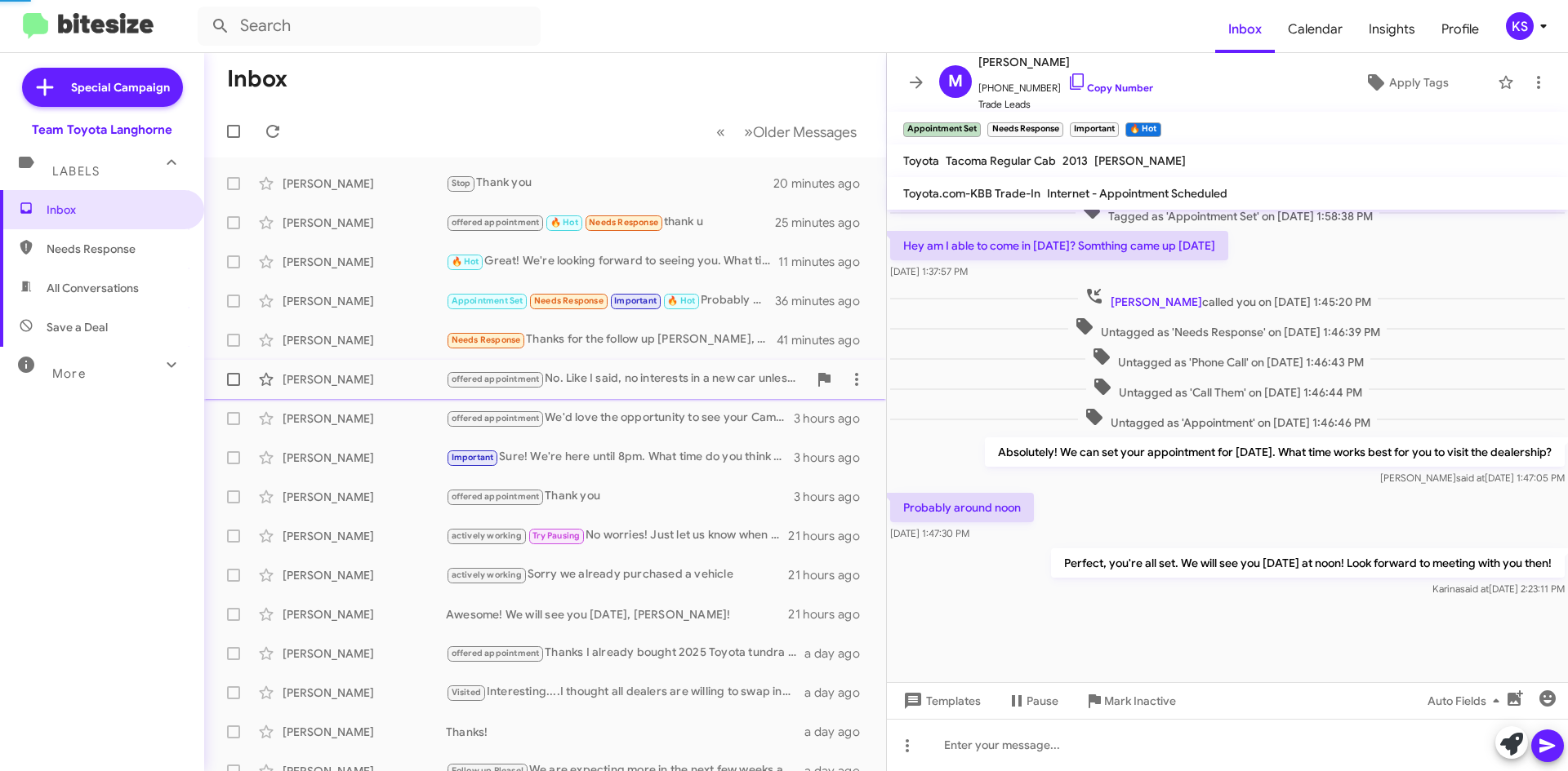
scroll to position [385, 0]
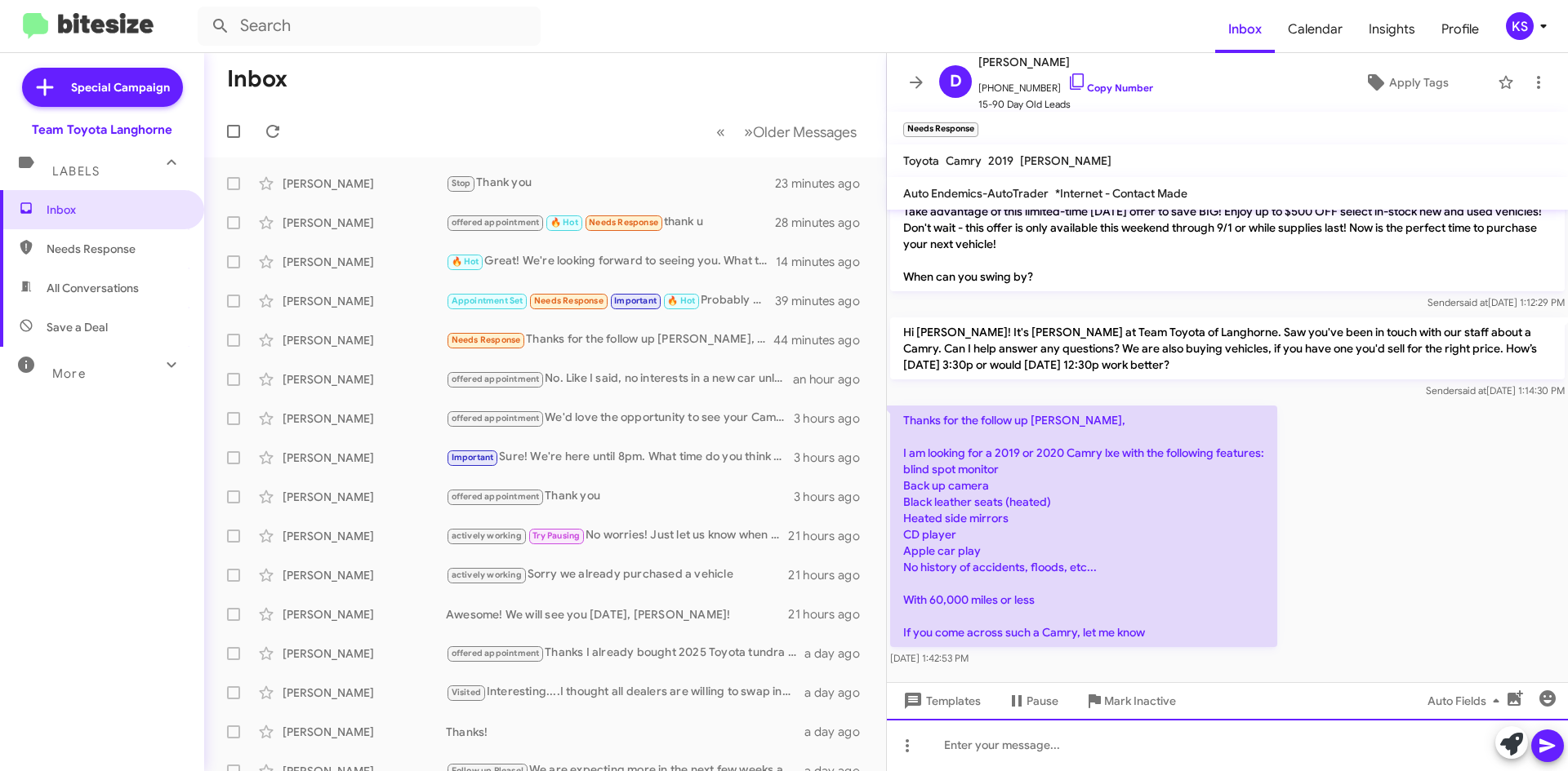
click at [1220, 740] on div at bounding box center [1226, 745] width 681 height 52
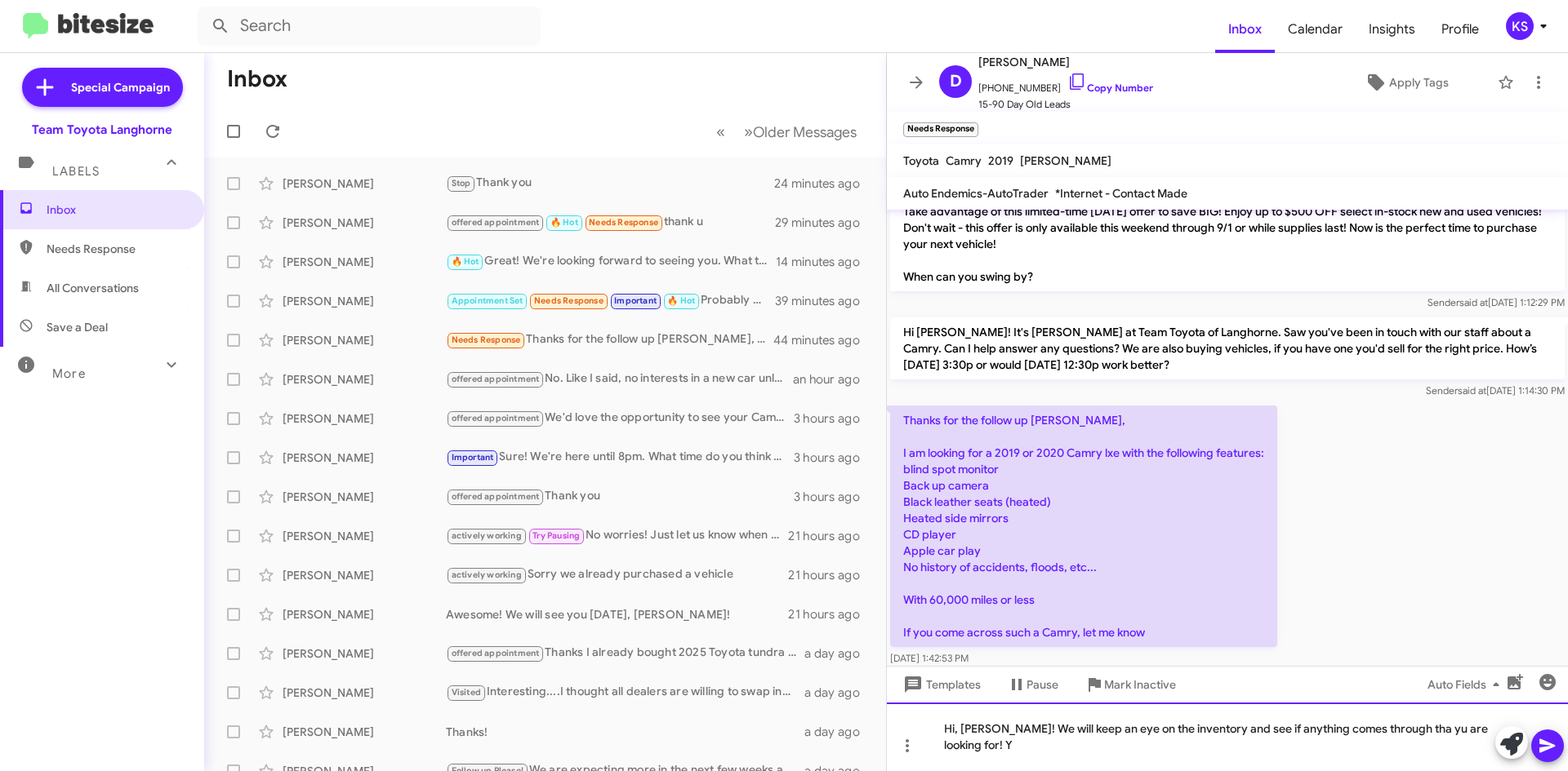
scroll to position [402, 0]
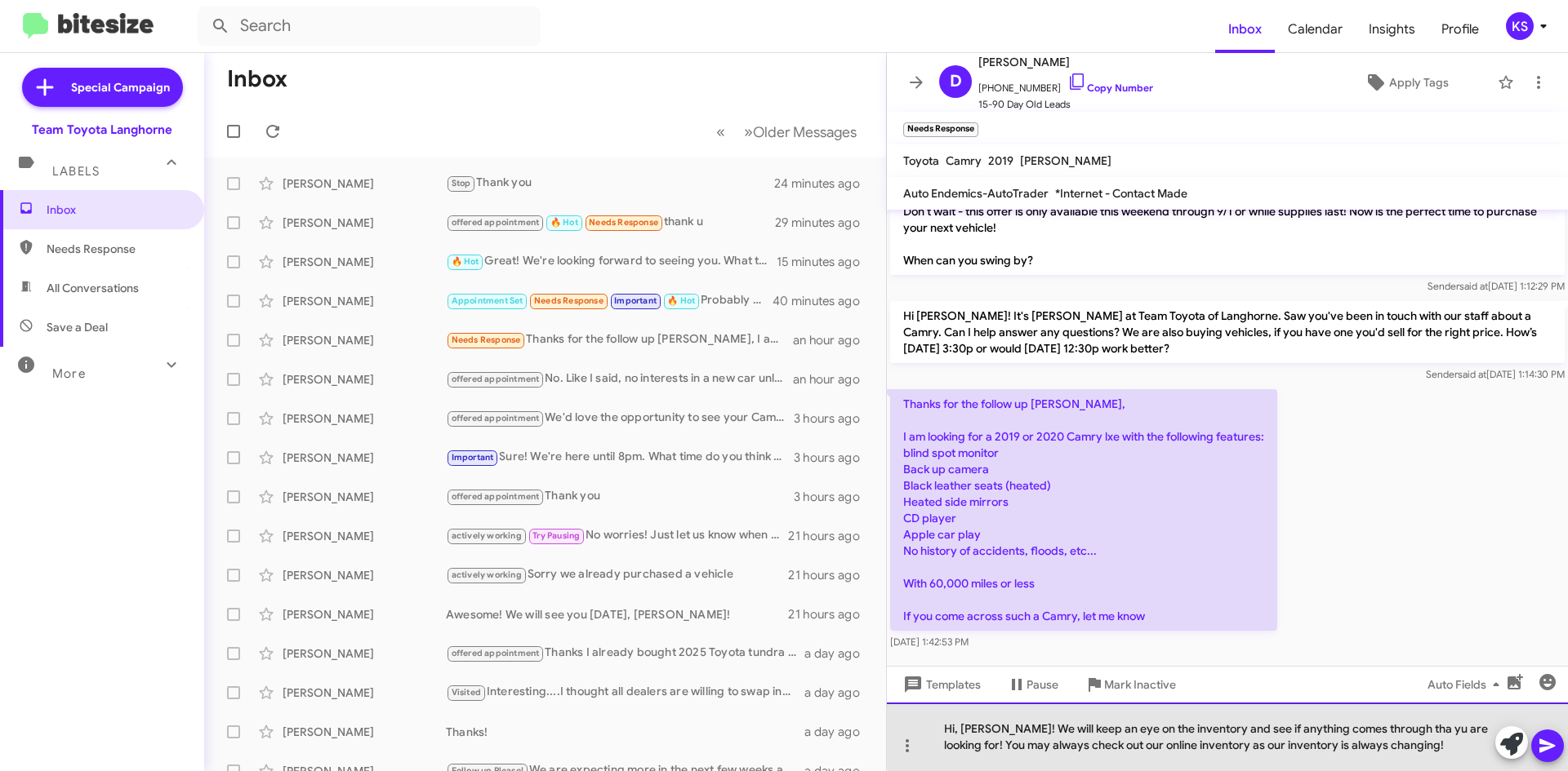
click at [1384, 728] on div "Hi, [PERSON_NAME]! We will keep an eye on the inventory and see if anything com…" at bounding box center [1226, 737] width 681 height 69
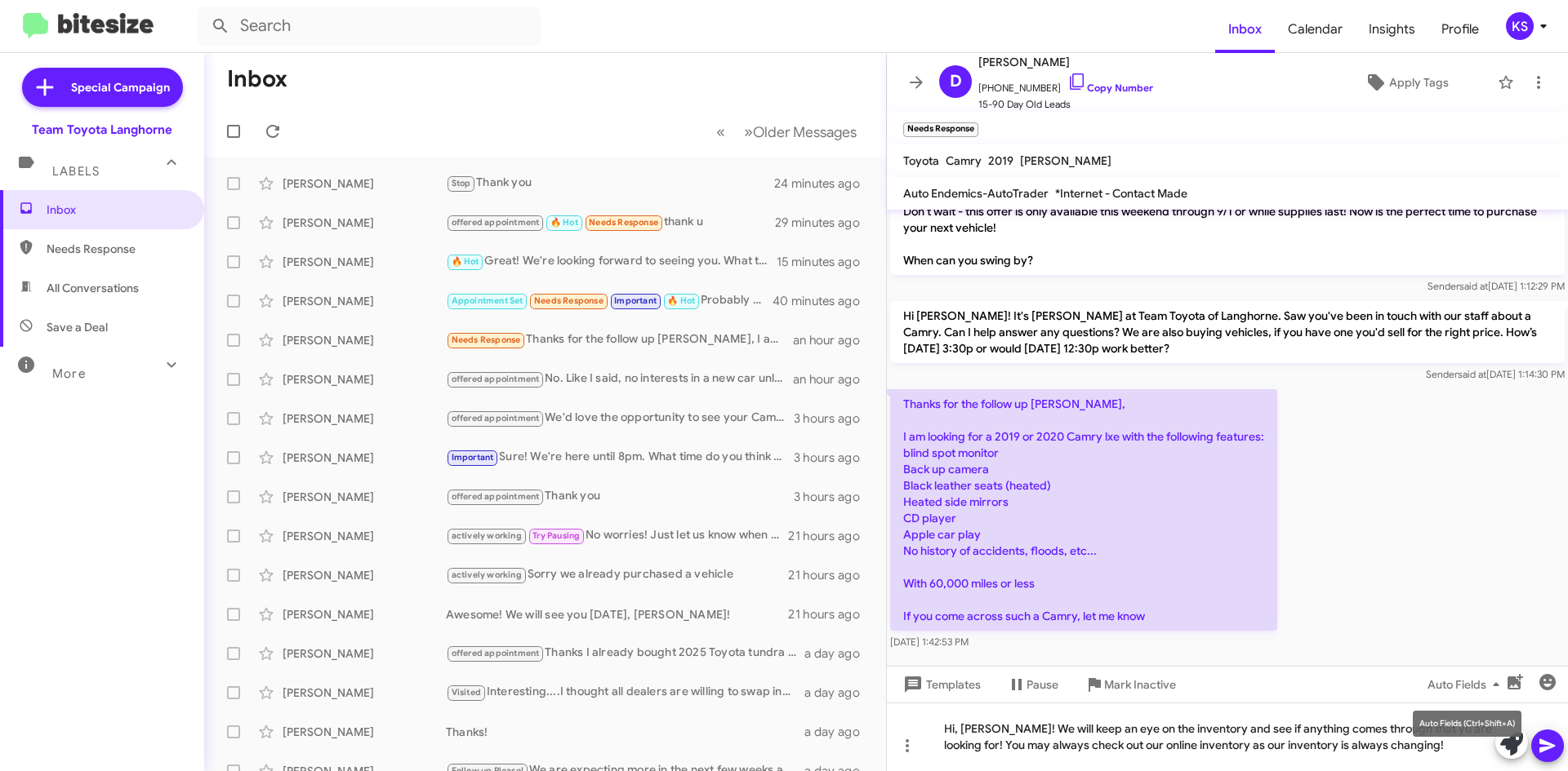
click at [1405, 728] on mat-tooltip-component "Auto Fields (Ctrl+Shift+A)" at bounding box center [1466, 724] width 131 height 49
click at [1408, 730] on mat-tooltip-component "Auto Fields (Ctrl+Shift+A)" at bounding box center [1466, 724] width 131 height 49
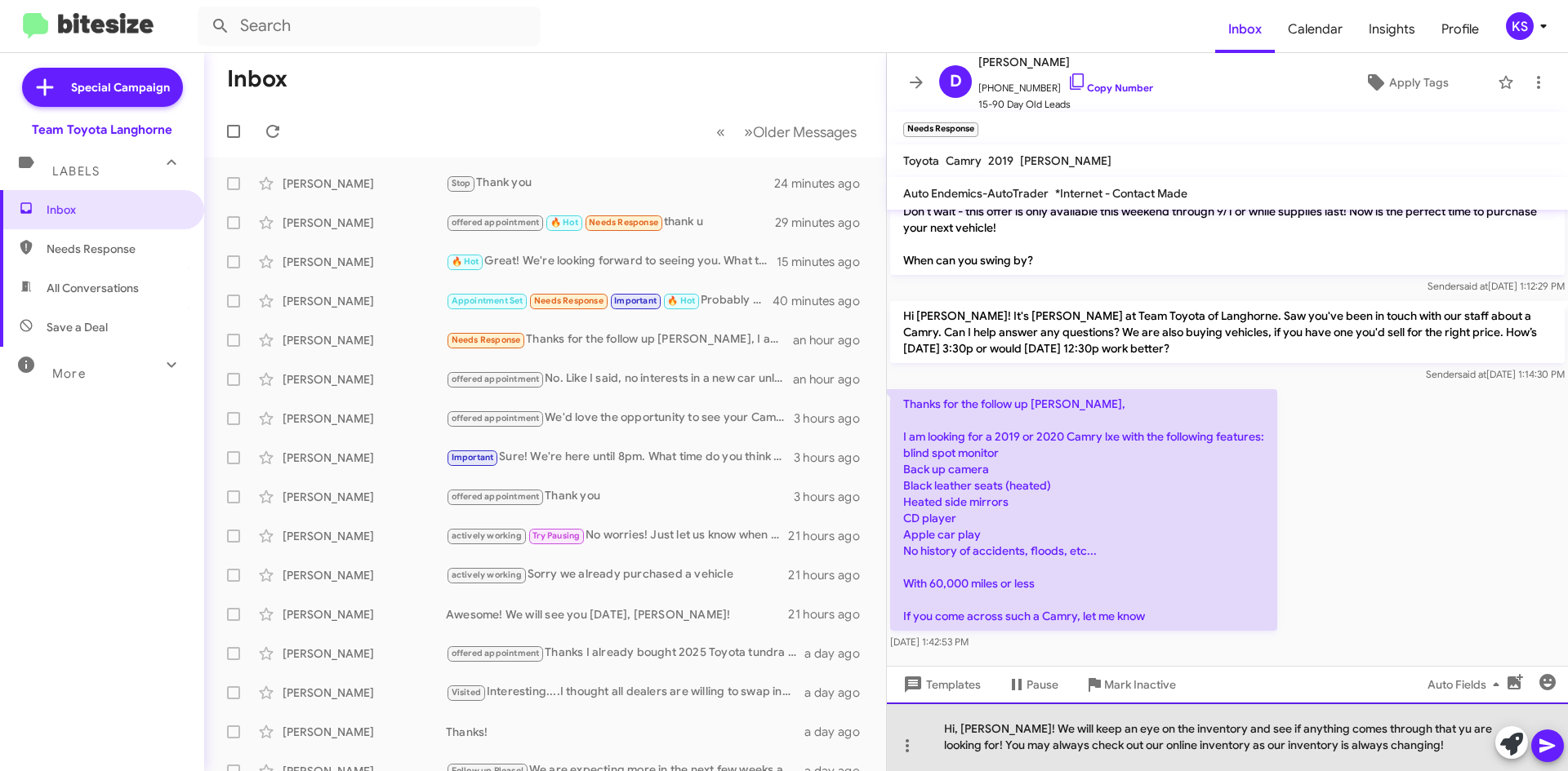
click at [1405, 729] on div "Hi, [PERSON_NAME]! We will keep an eye on the inventory and see if anything com…" at bounding box center [1226, 737] width 681 height 69
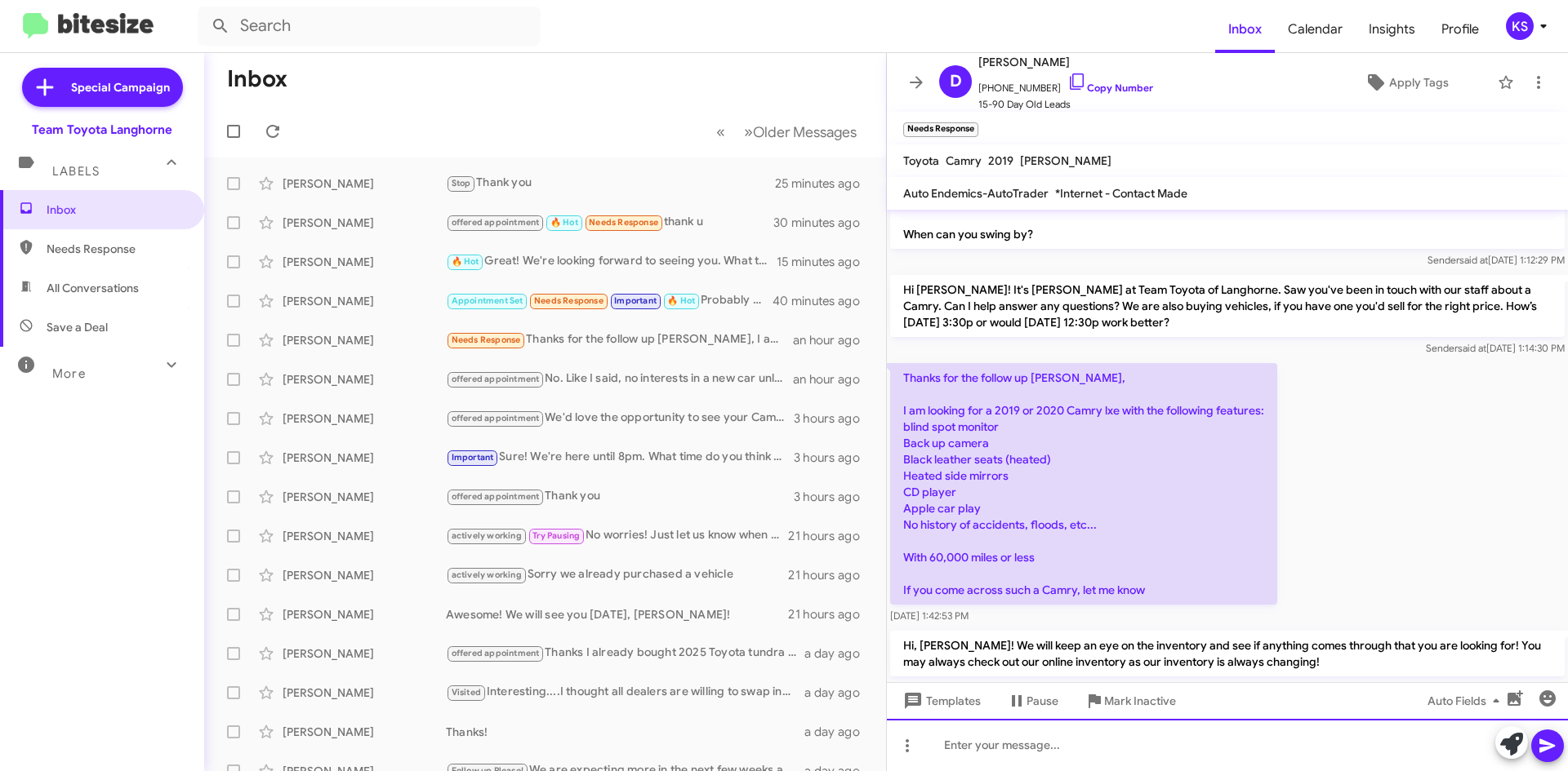
scroll to position [461, 0]
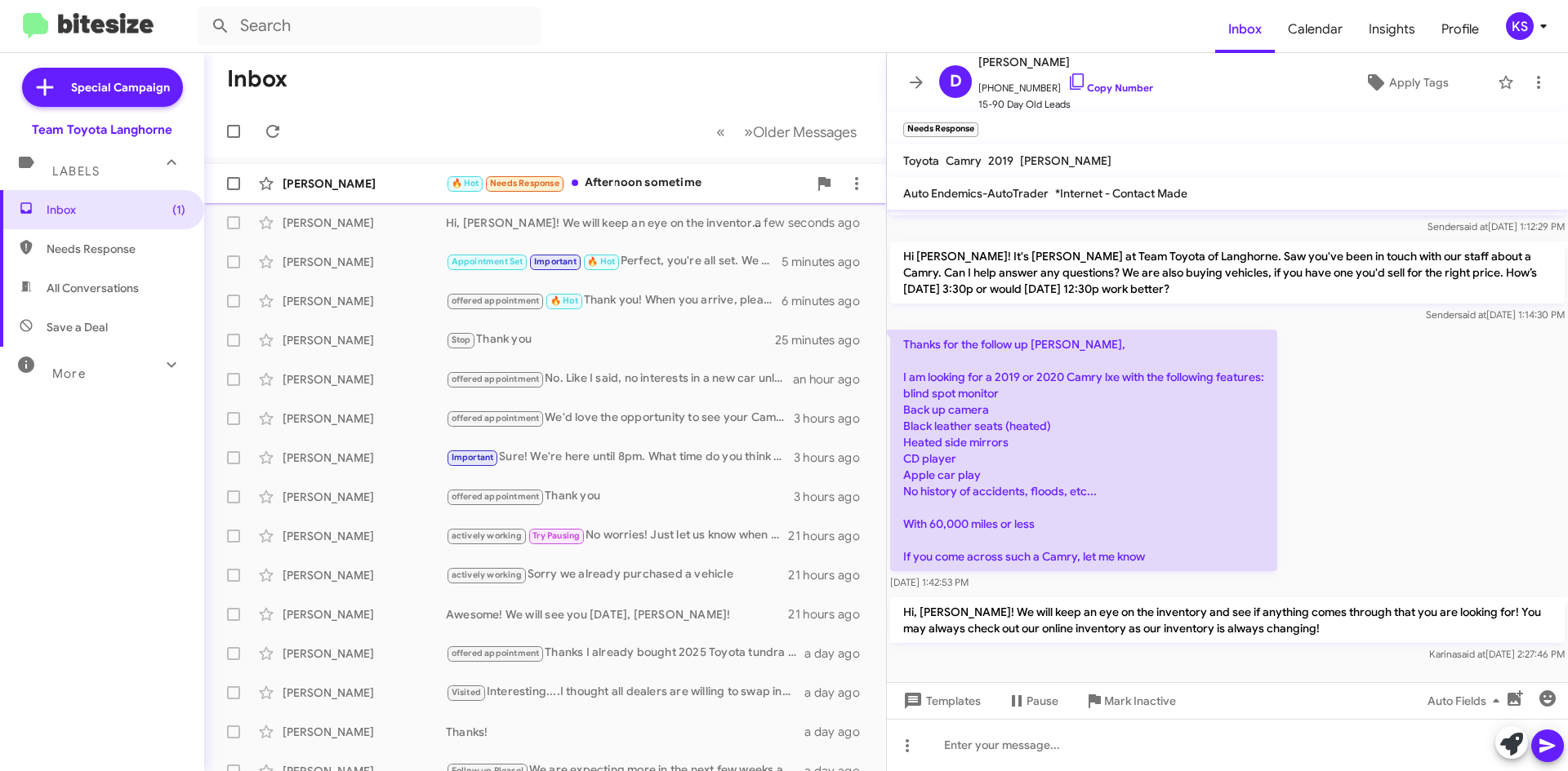
click at [634, 187] on div "🔥 Hot Needs Response Afternoon sometime" at bounding box center [626, 183] width 362 height 19
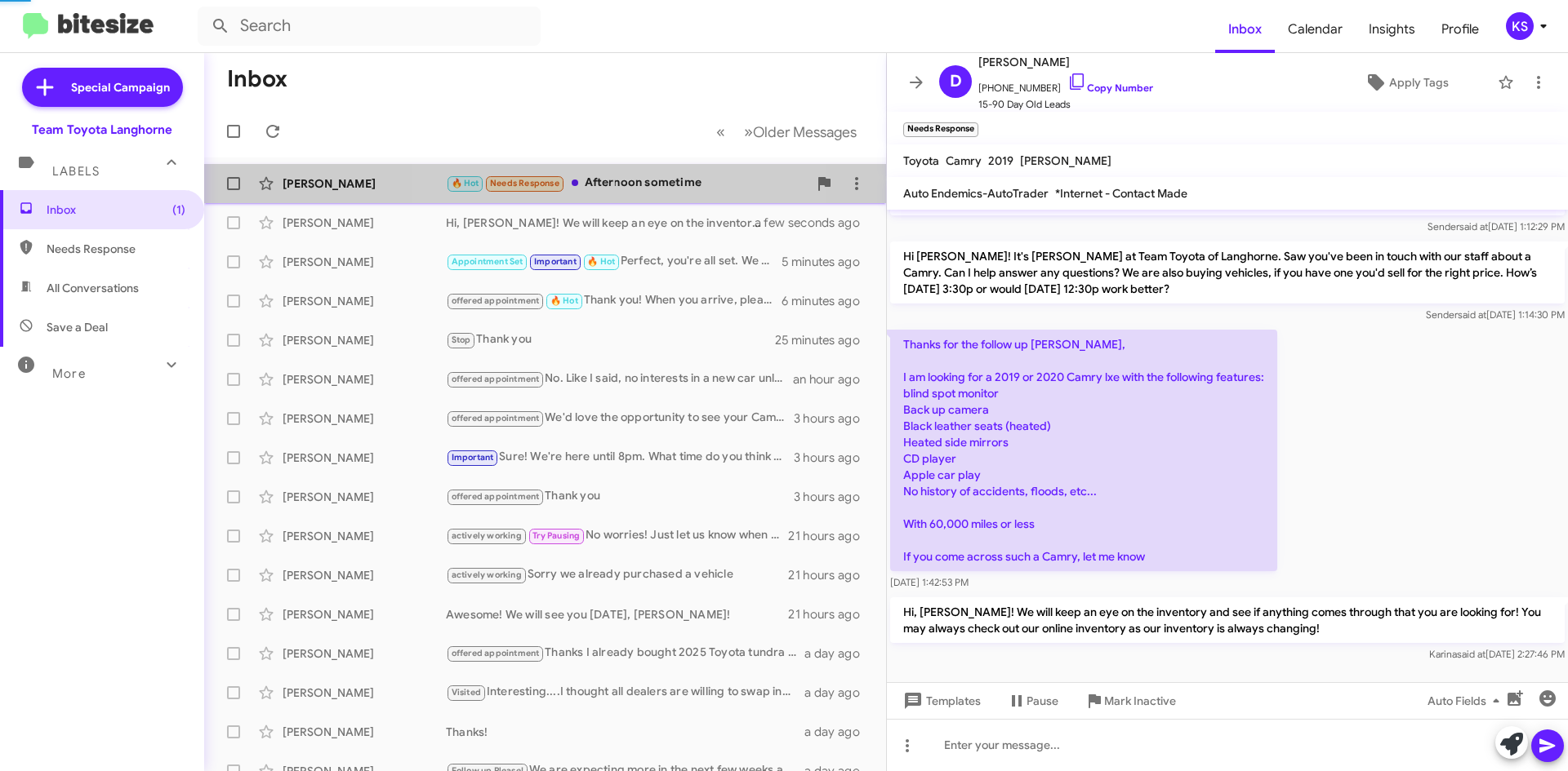
scroll to position [216, 0]
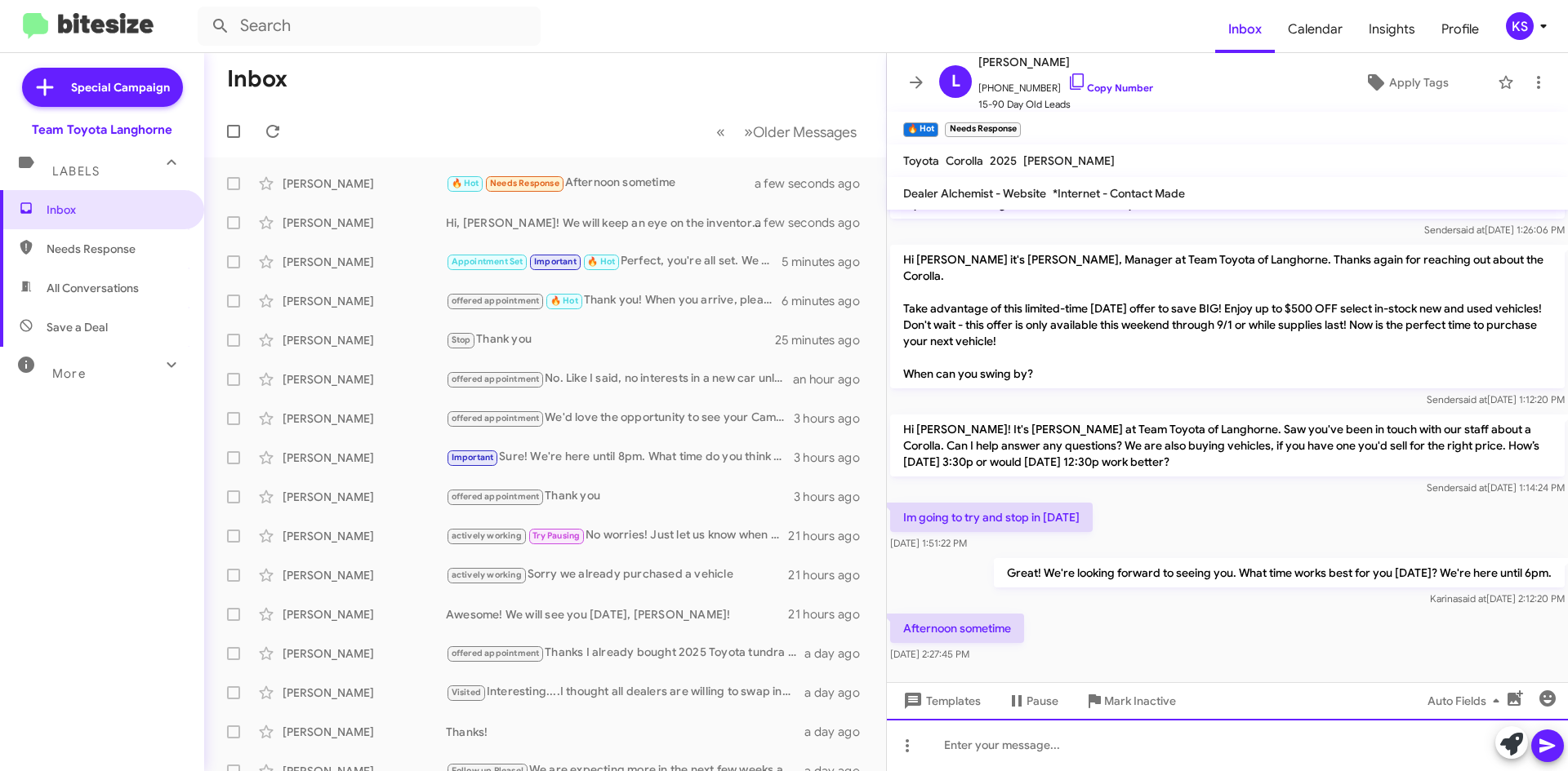
click at [1026, 745] on div at bounding box center [1226, 745] width 681 height 52
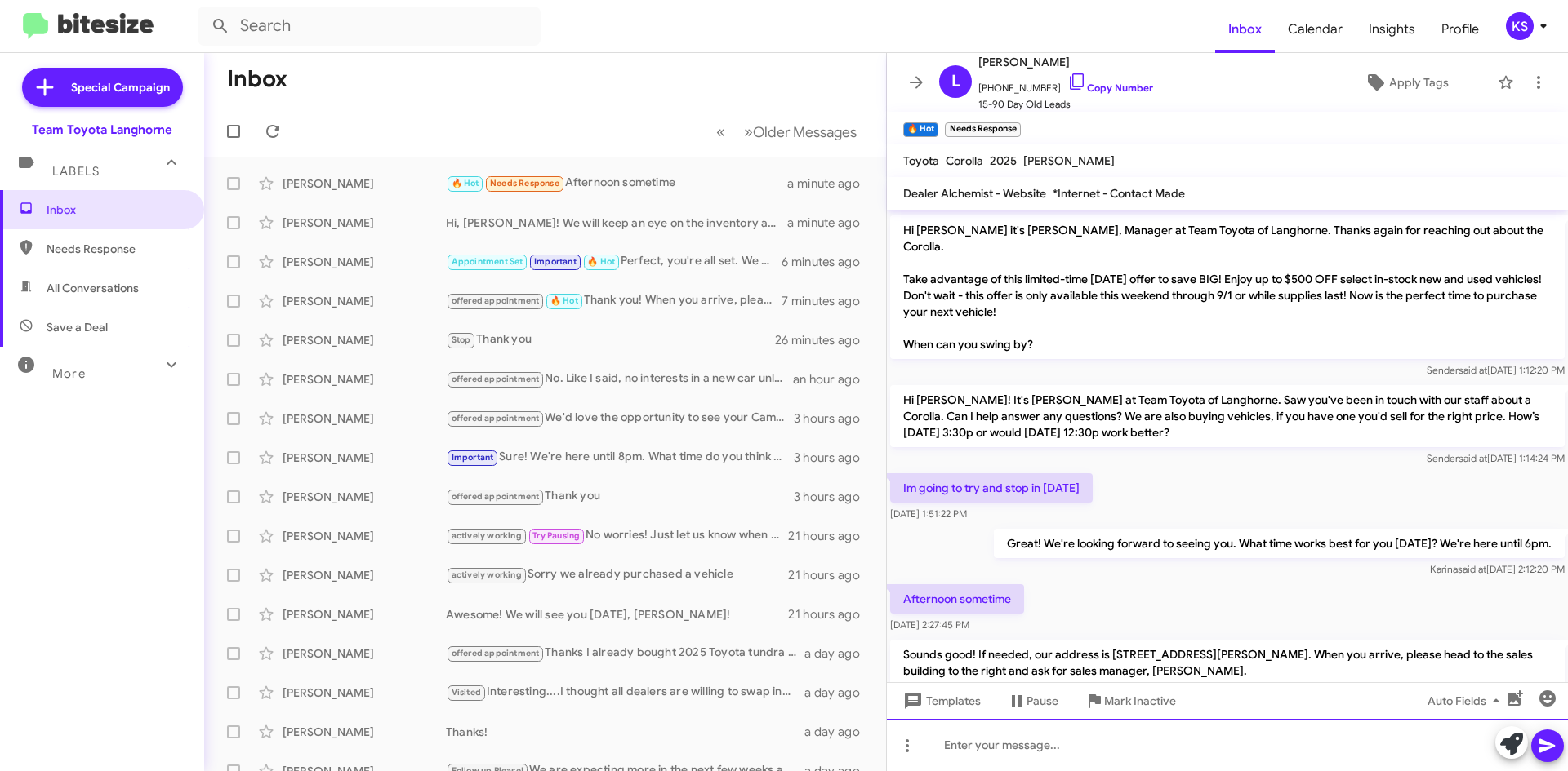
scroll to position [293, 0]
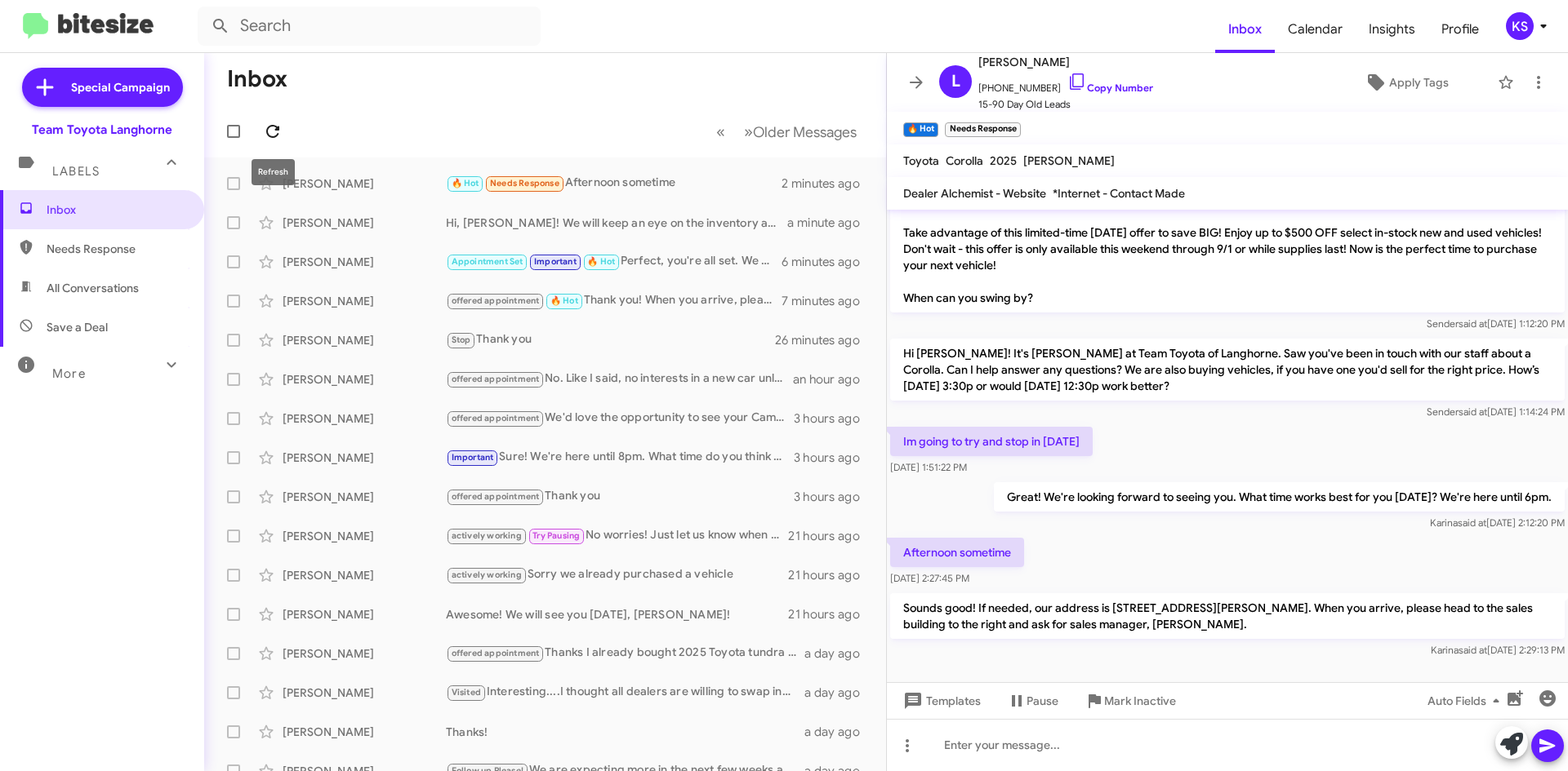
click at [275, 126] on icon at bounding box center [273, 131] width 13 height 13
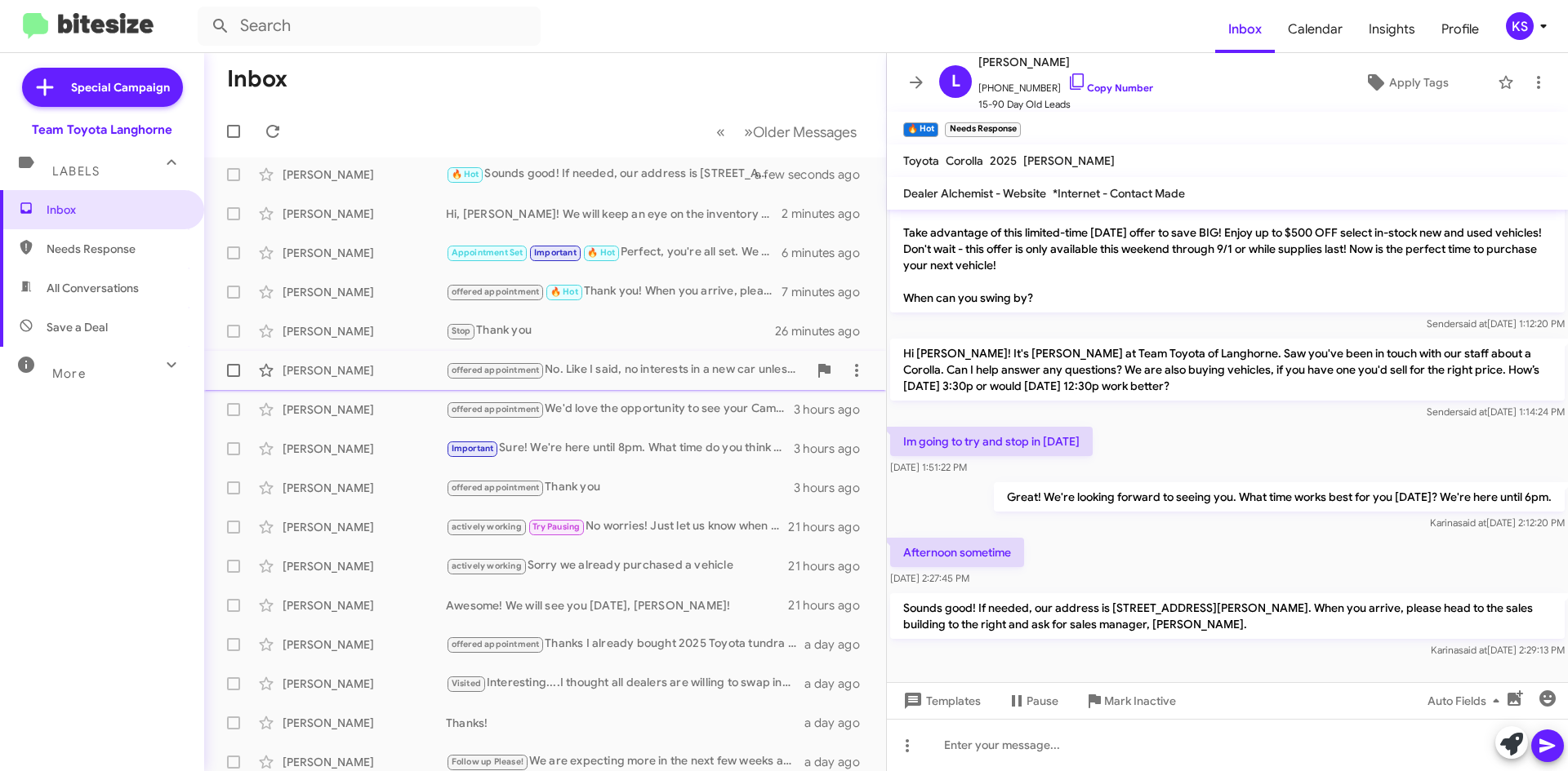
scroll to position [0, 0]
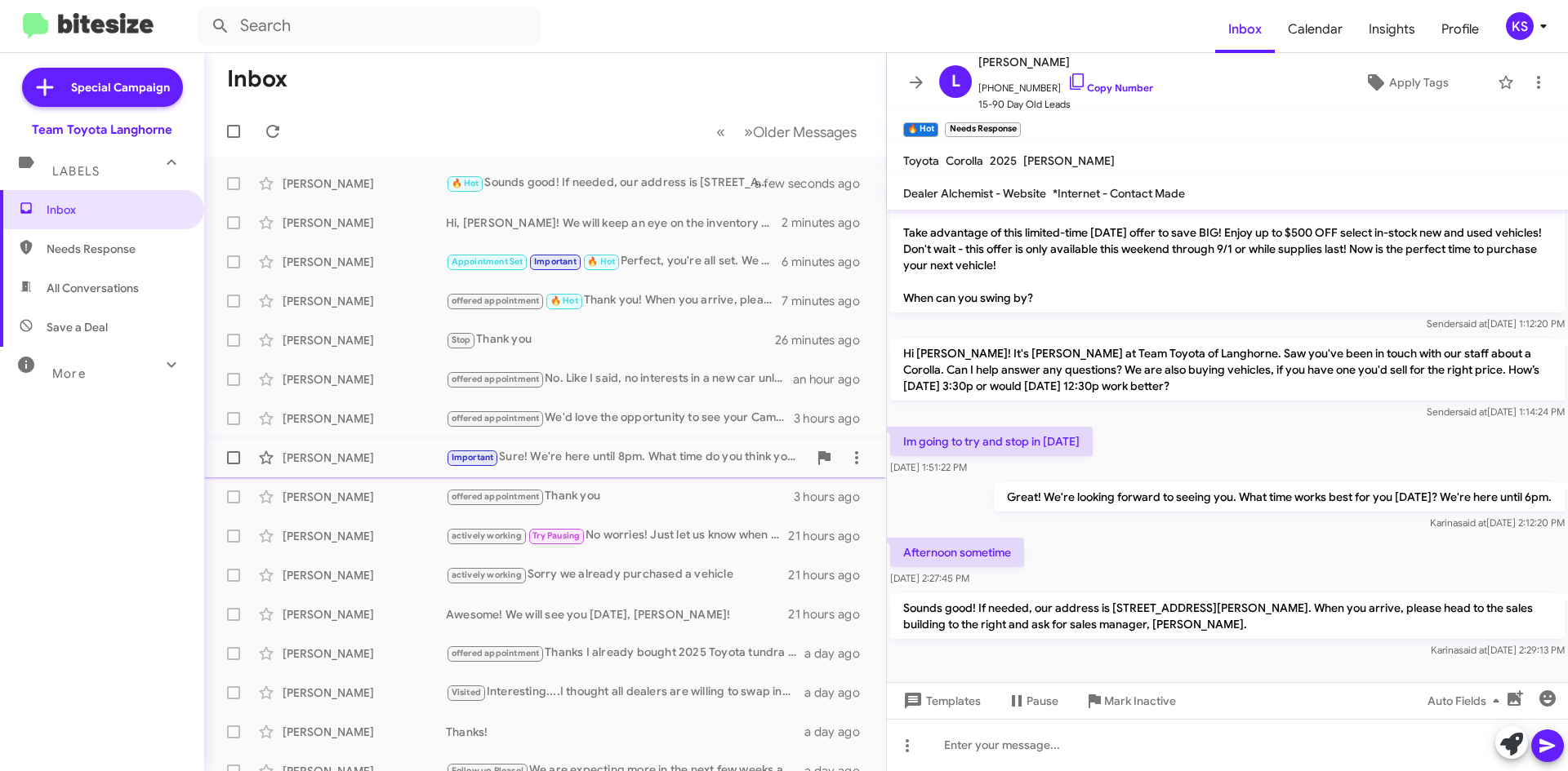
click at [564, 458] on div "Important Sure! We're here until 8pm. What time do you think you can make it in…" at bounding box center [626, 458] width 362 height 19
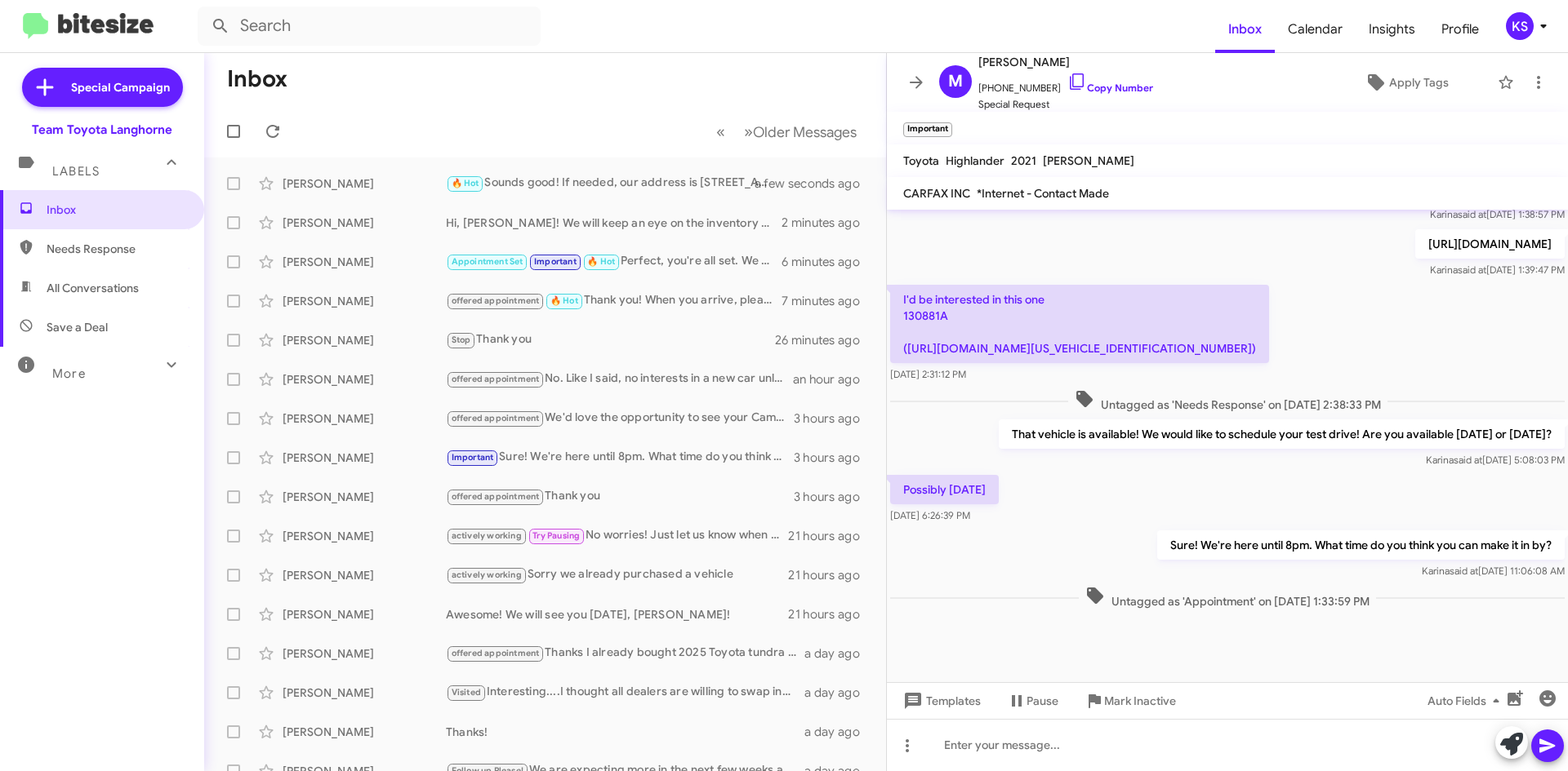
scroll to position [718, 0]
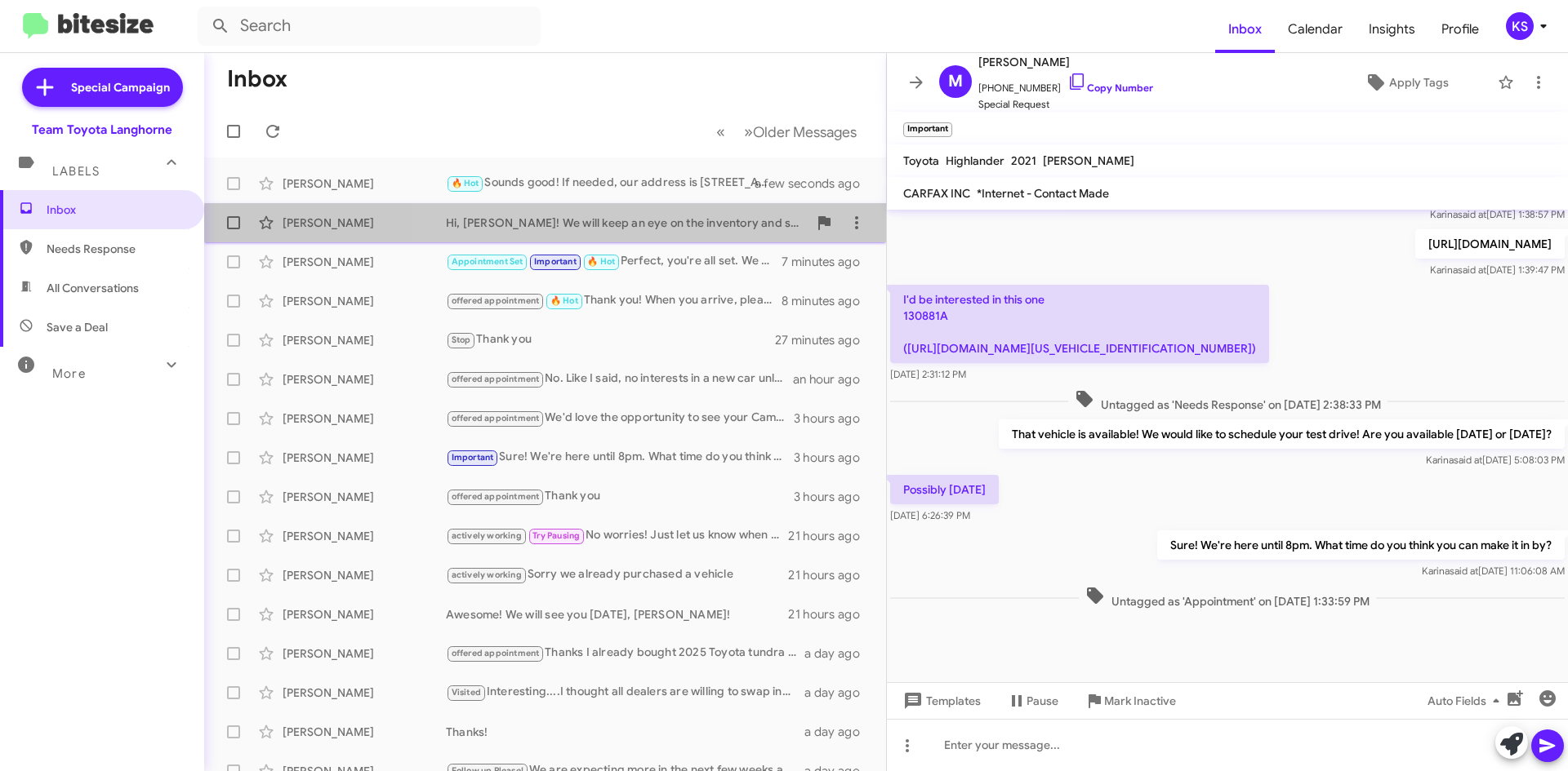
click at [684, 234] on div "[PERSON_NAME] Hi, [PERSON_NAME]! We will keep an eye on the inventory and see i…" at bounding box center [545, 223] width 656 height 33
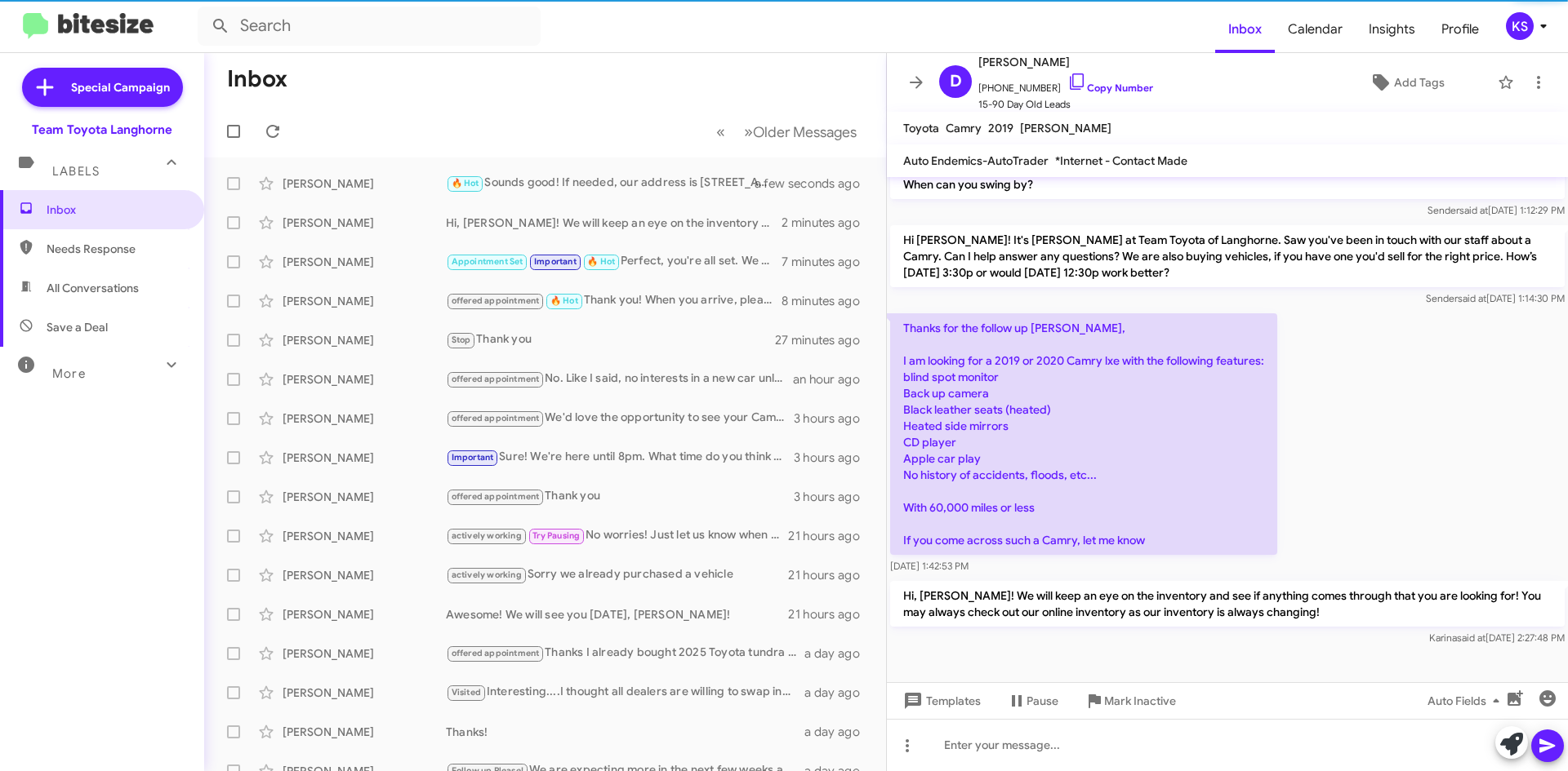
scroll to position [428, 0]
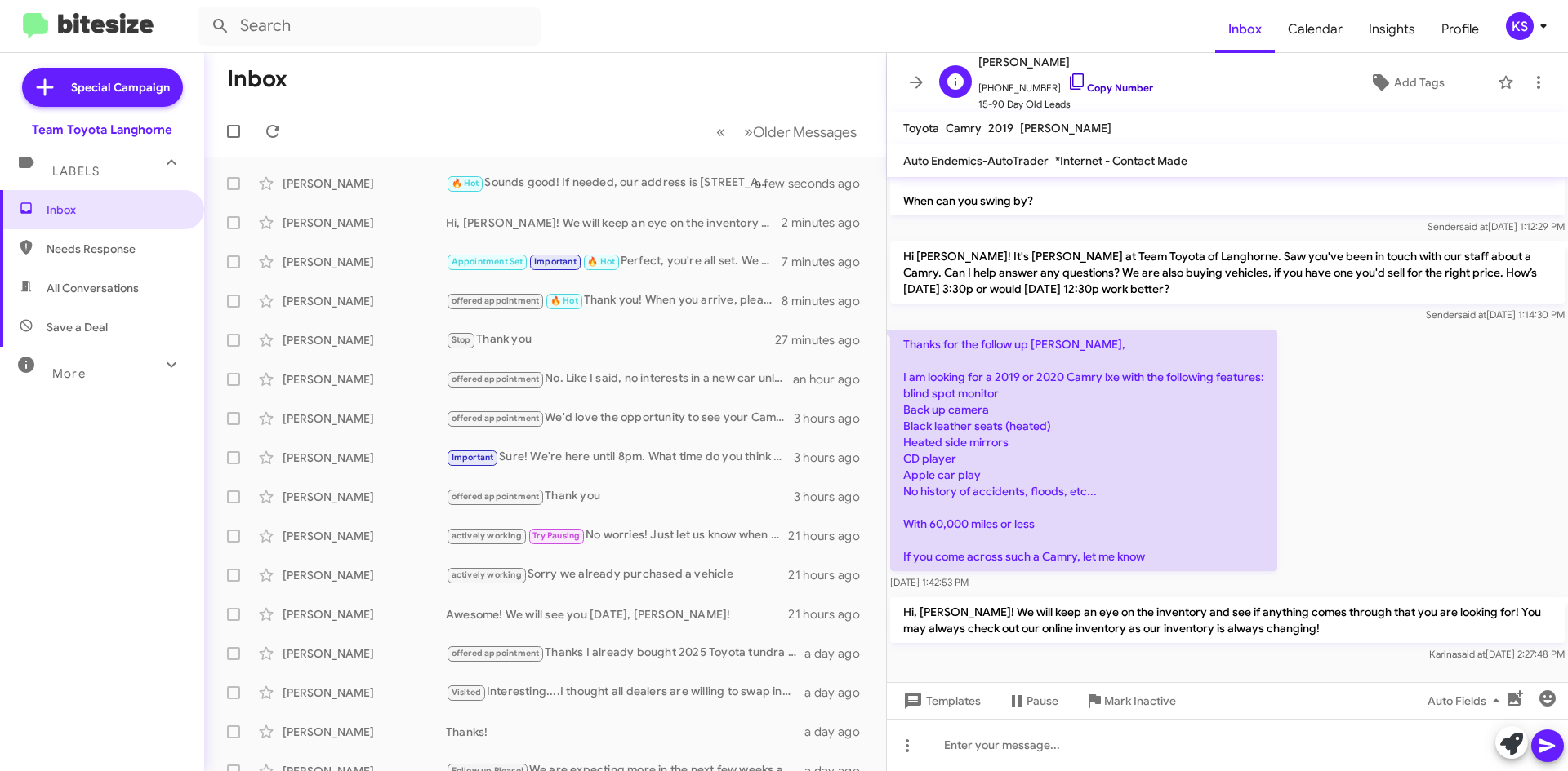
click at [1067, 81] on icon at bounding box center [1076, 81] width 20 height 20
click at [275, 127] on icon at bounding box center [272, 131] width 20 height 20
